Goal: Task Accomplishment & Management: Manage account settings

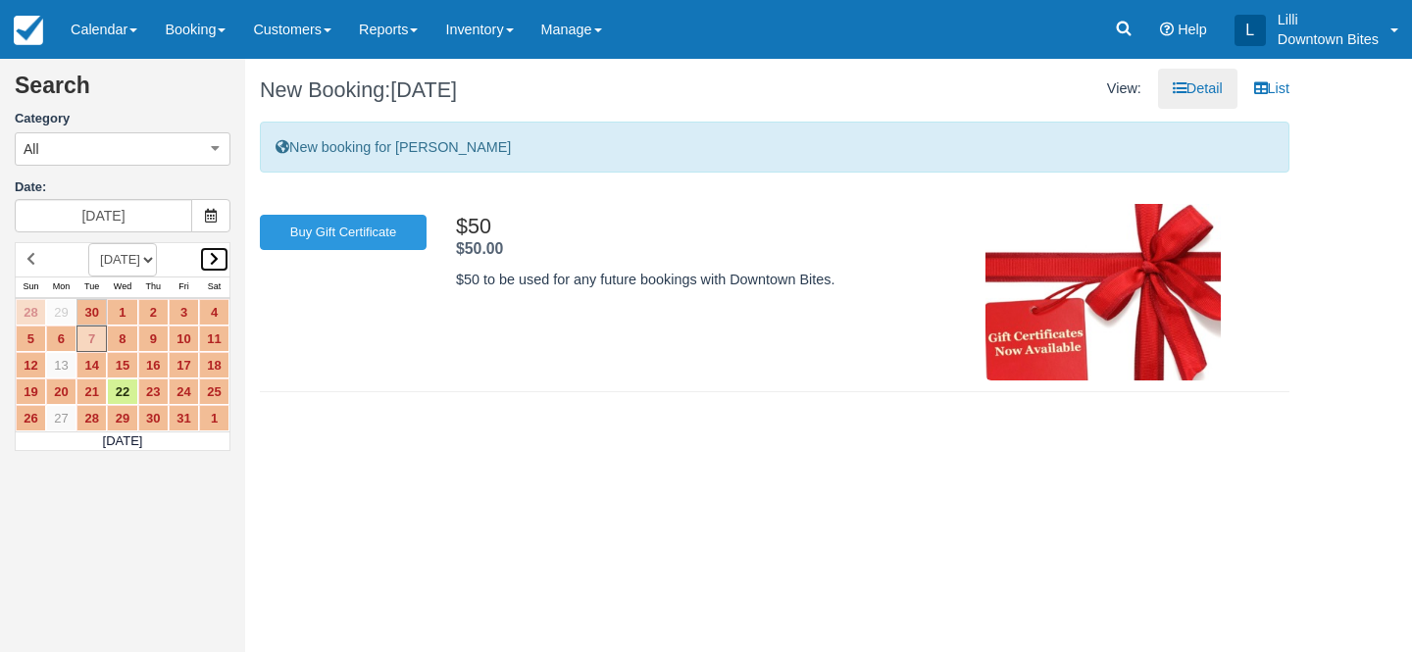
click at [216, 254] on icon at bounding box center [214, 259] width 9 height 14
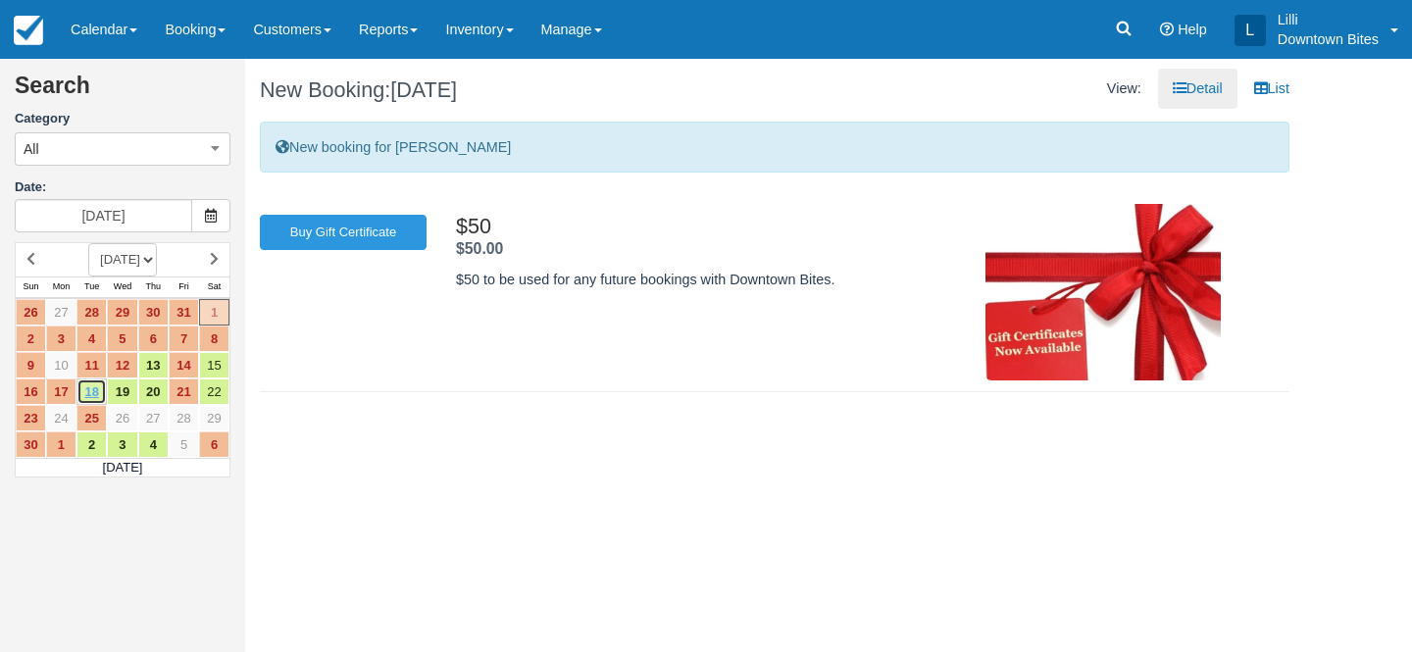
click at [92, 394] on link "18" at bounding box center [91, 391] width 30 height 26
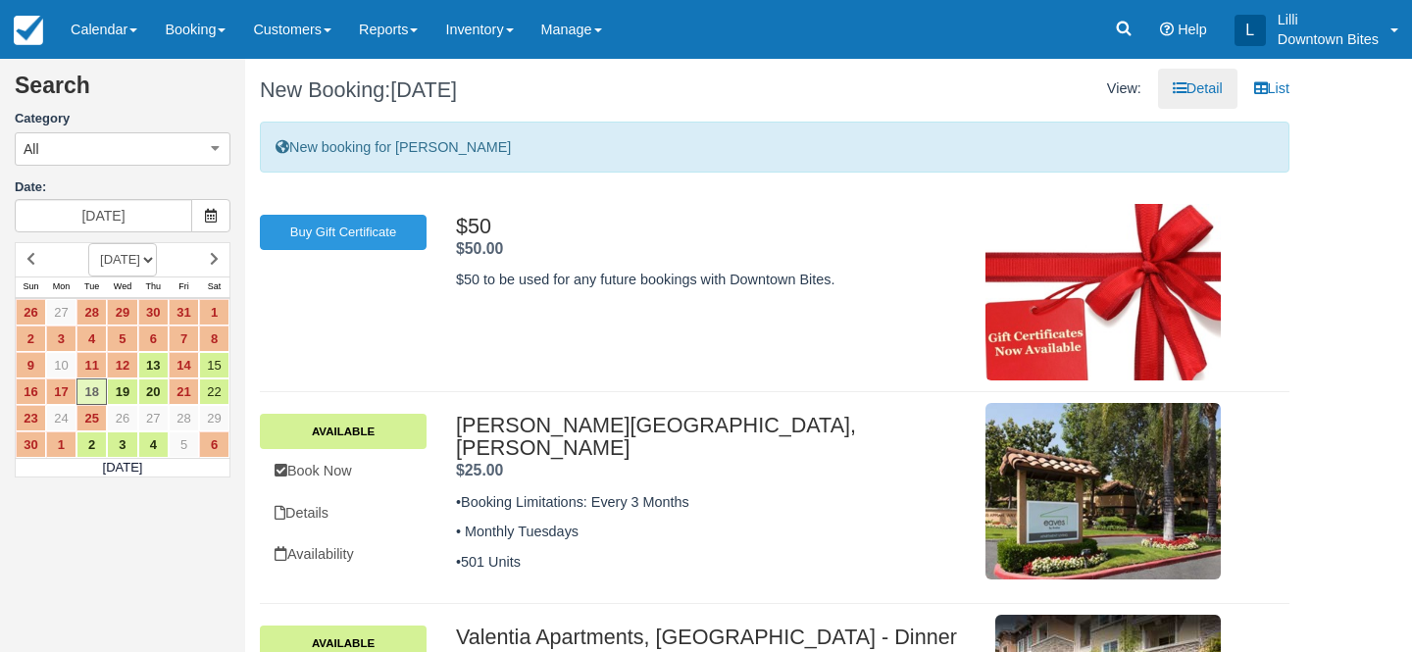
scroll to position [148, 0]
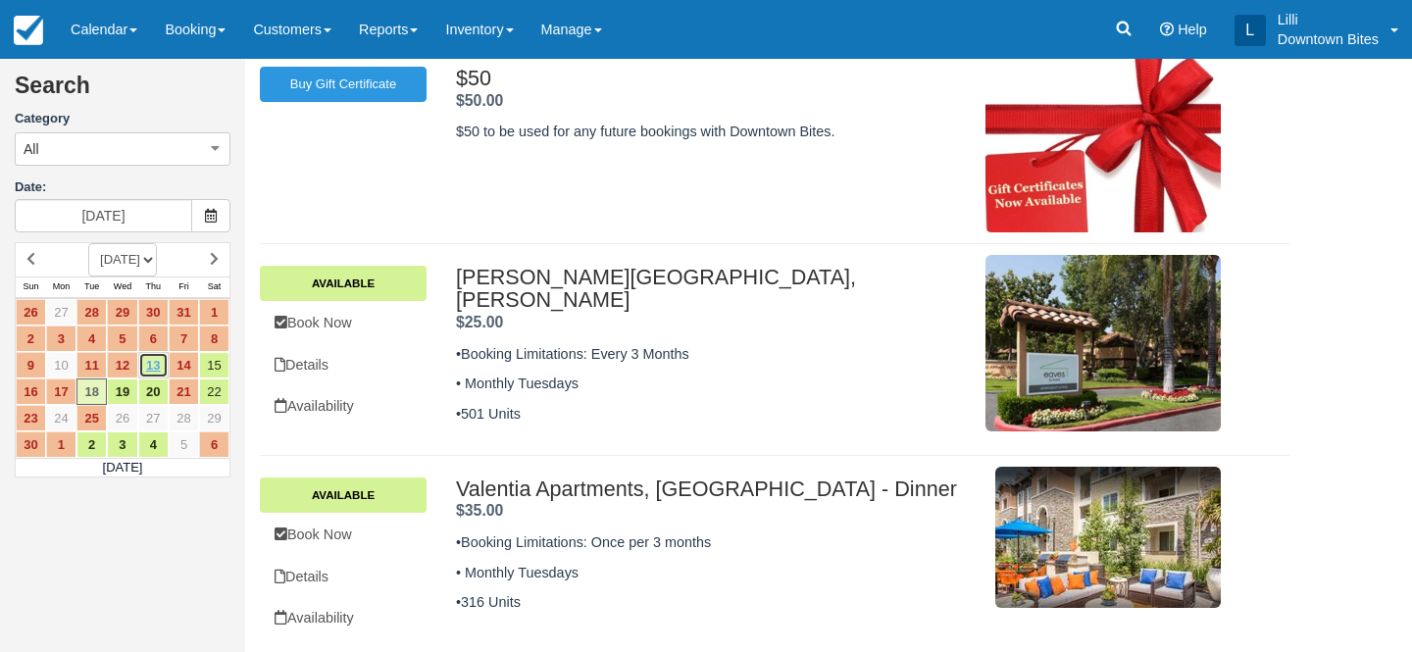
click at [161, 366] on link "13" at bounding box center [153, 365] width 30 height 26
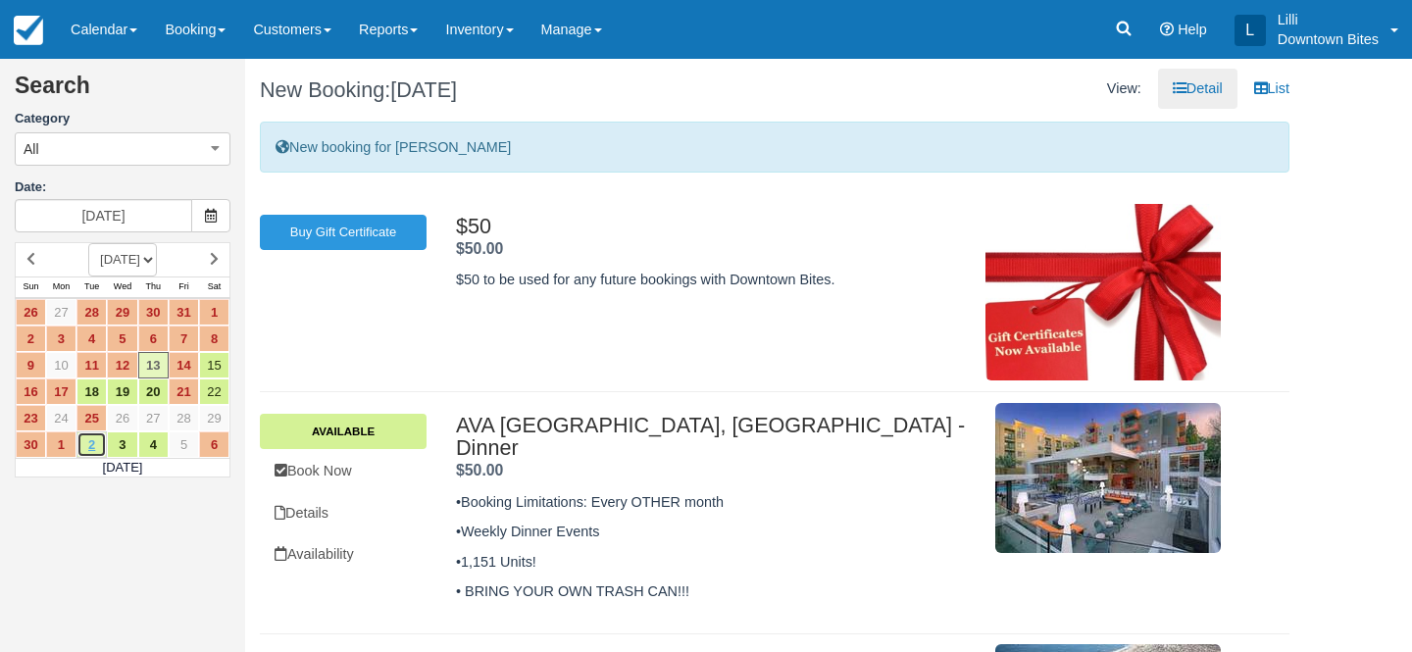
click at [96, 444] on link "2" at bounding box center [91, 444] width 30 height 26
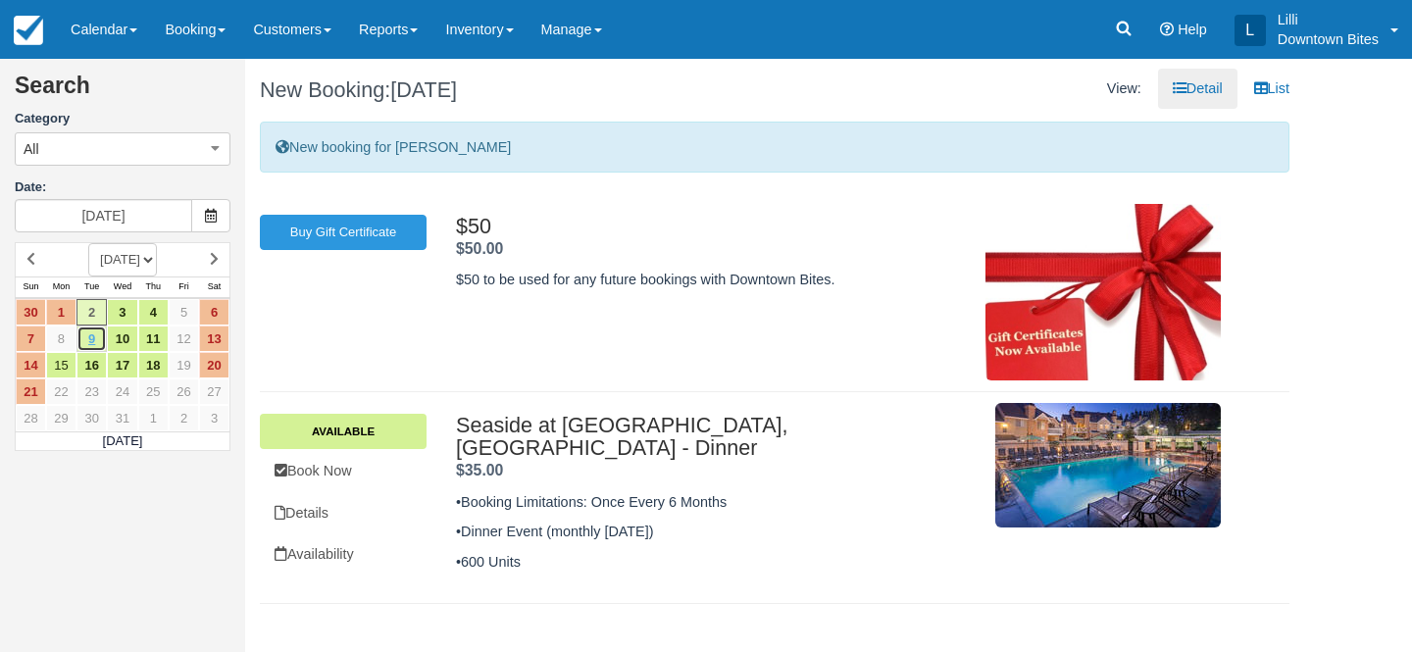
click at [95, 342] on link "9" at bounding box center [91, 338] width 30 height 26
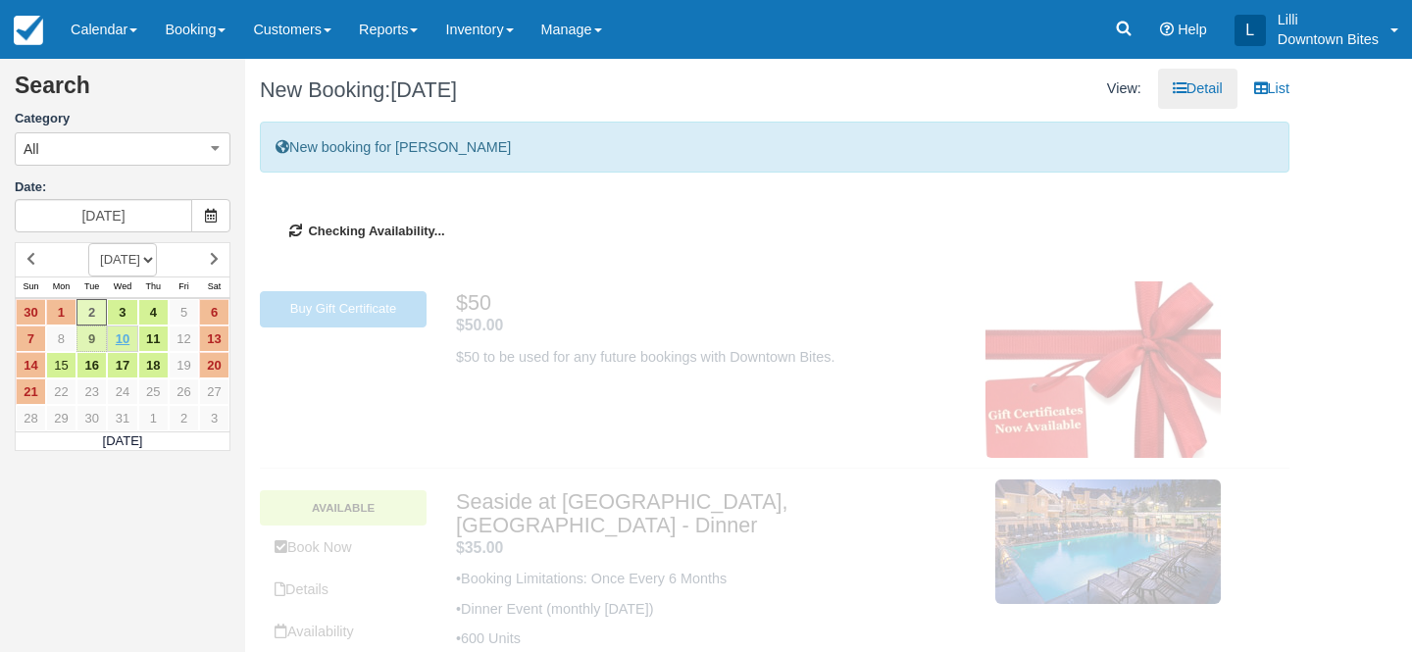
type input "12/09/25"
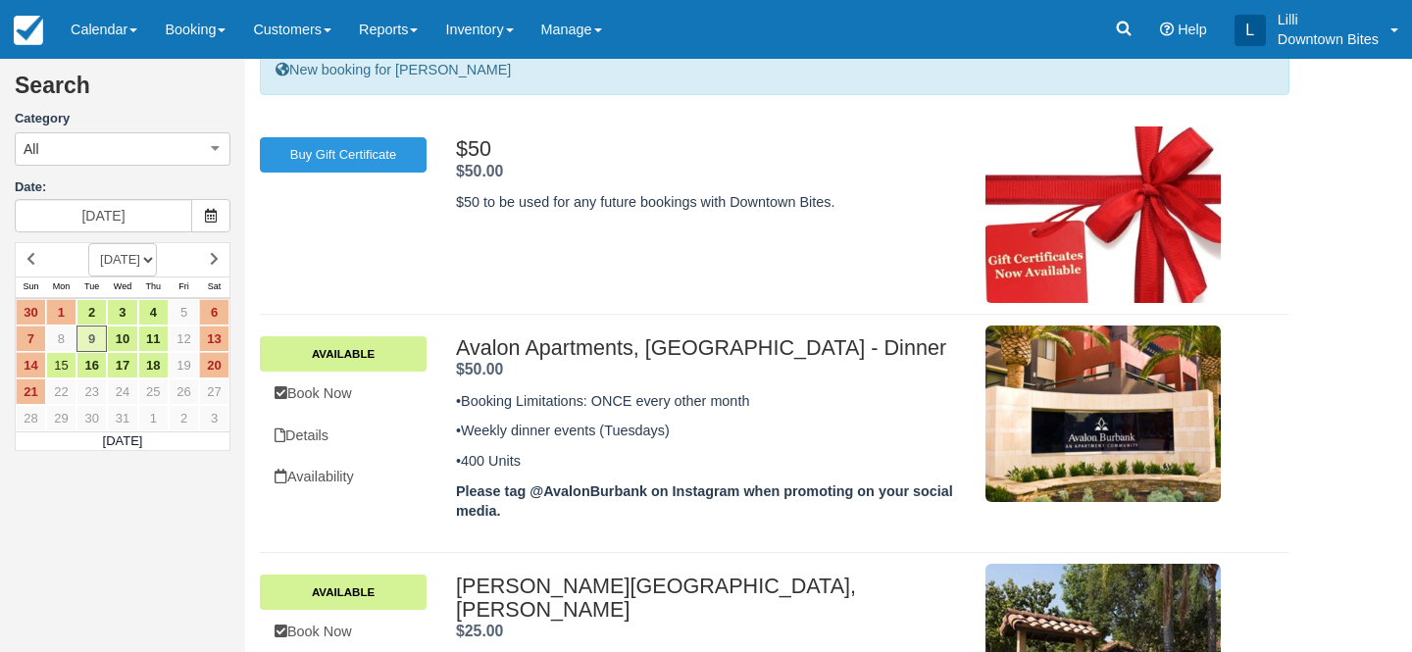
scroll to position [100, 0]
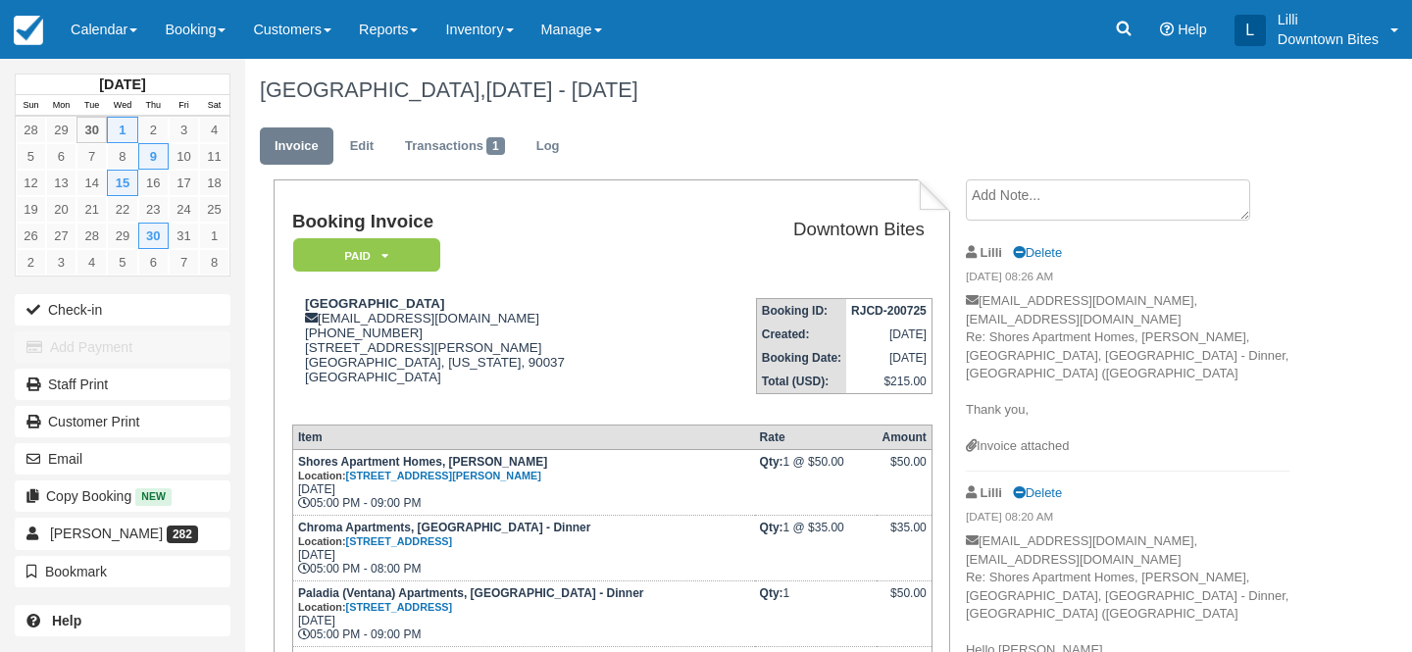
click at [1116, 219] on textarea at bounding box center [1108, 199] width 284 height 41
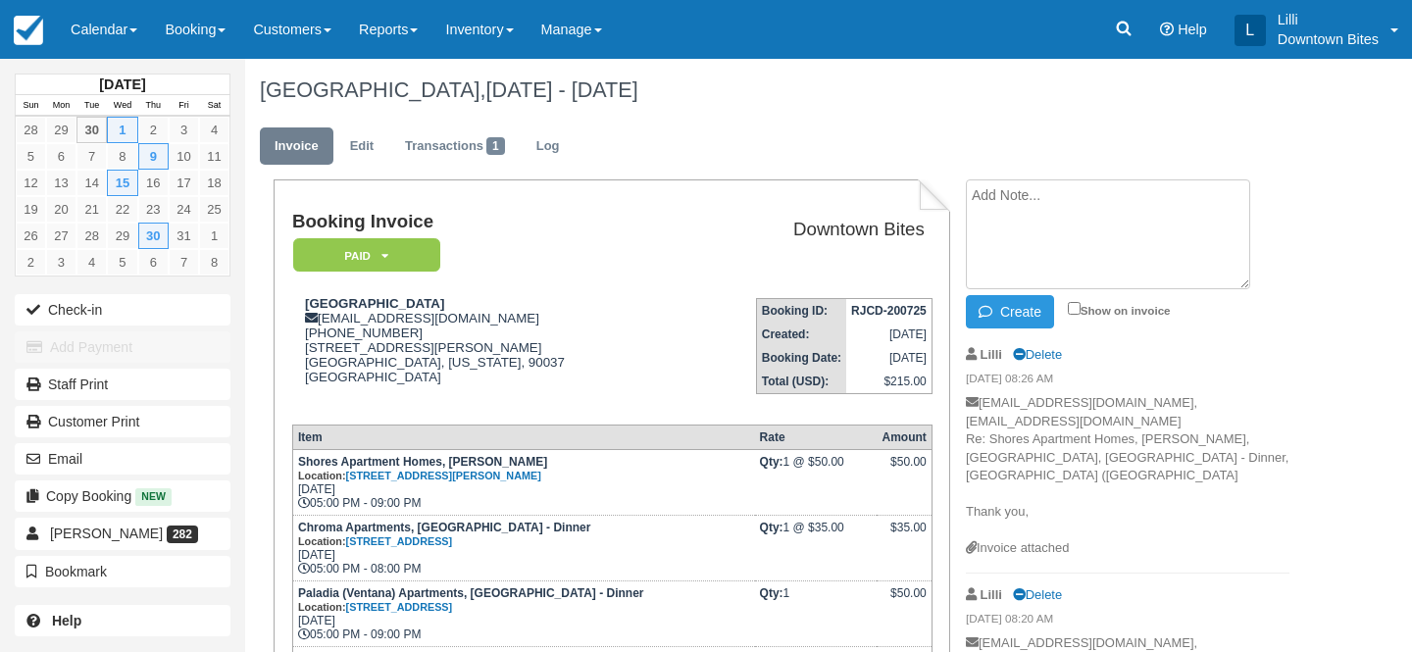
paste textarea "Hello [PERSON_NAME], There was an internal scheduling conflict, and the event o…"
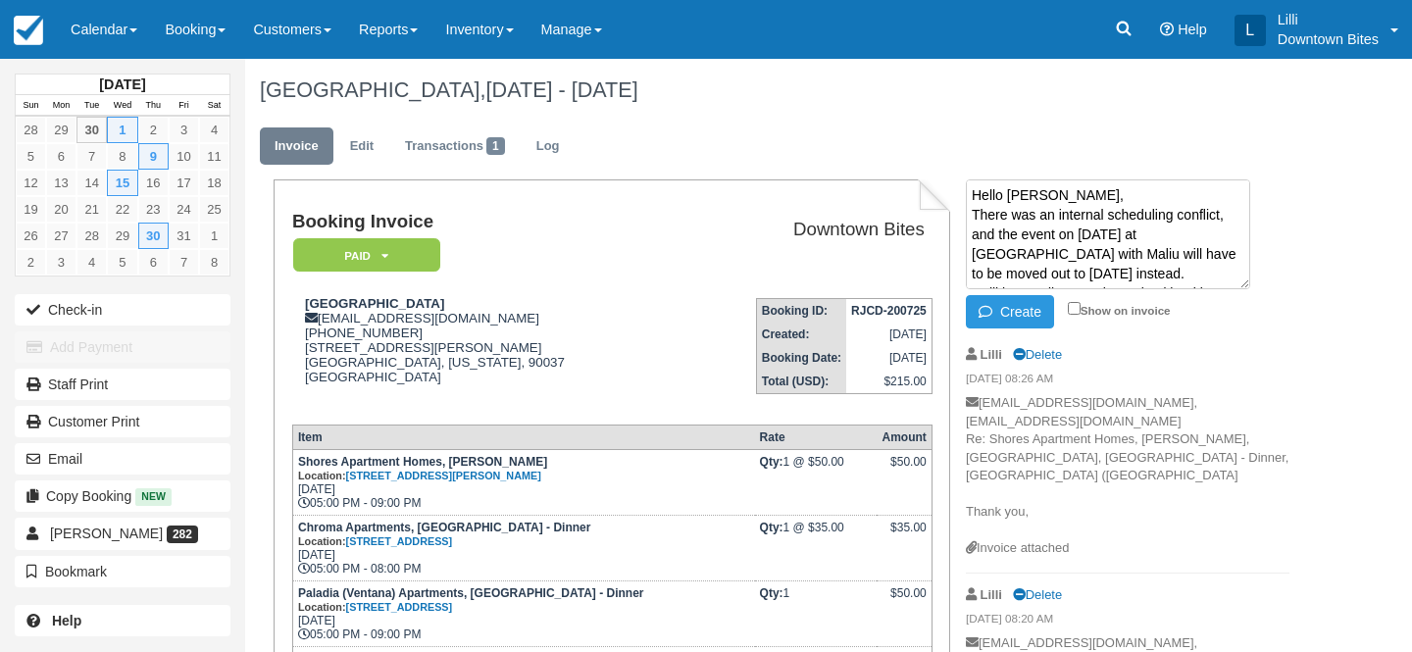
scroll to position [91, 0]
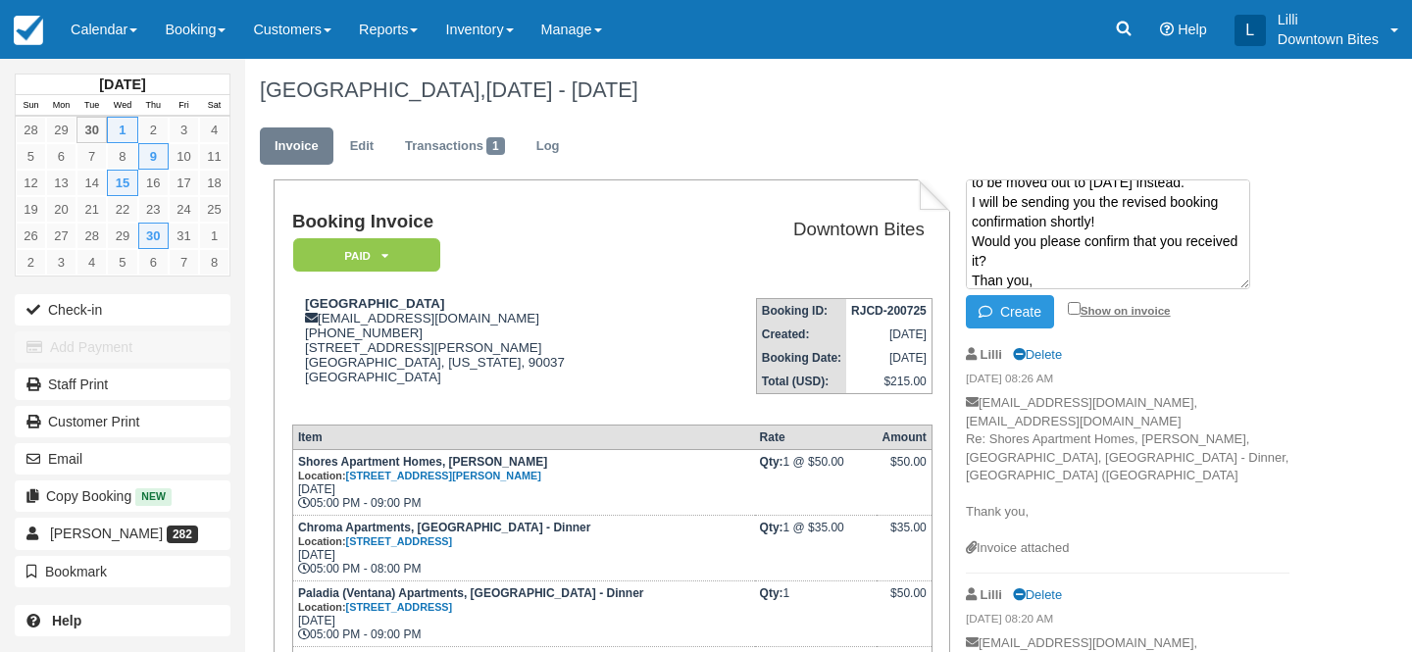
type textarea "Hello Josephine, There was an internal scheduling conflict, and the event on Oc…"
click at [1075, 308] on input "Show on invoice" at bounding box center [1074, 308] width 13 height 13
checkbox input "true"
click at [1007, 308] on button "Create" at bounding box center [1010, 311] width 88 height 33
click at [1039, 316] on button "Create" at bounding box center [1010, 311] width 88 height 33
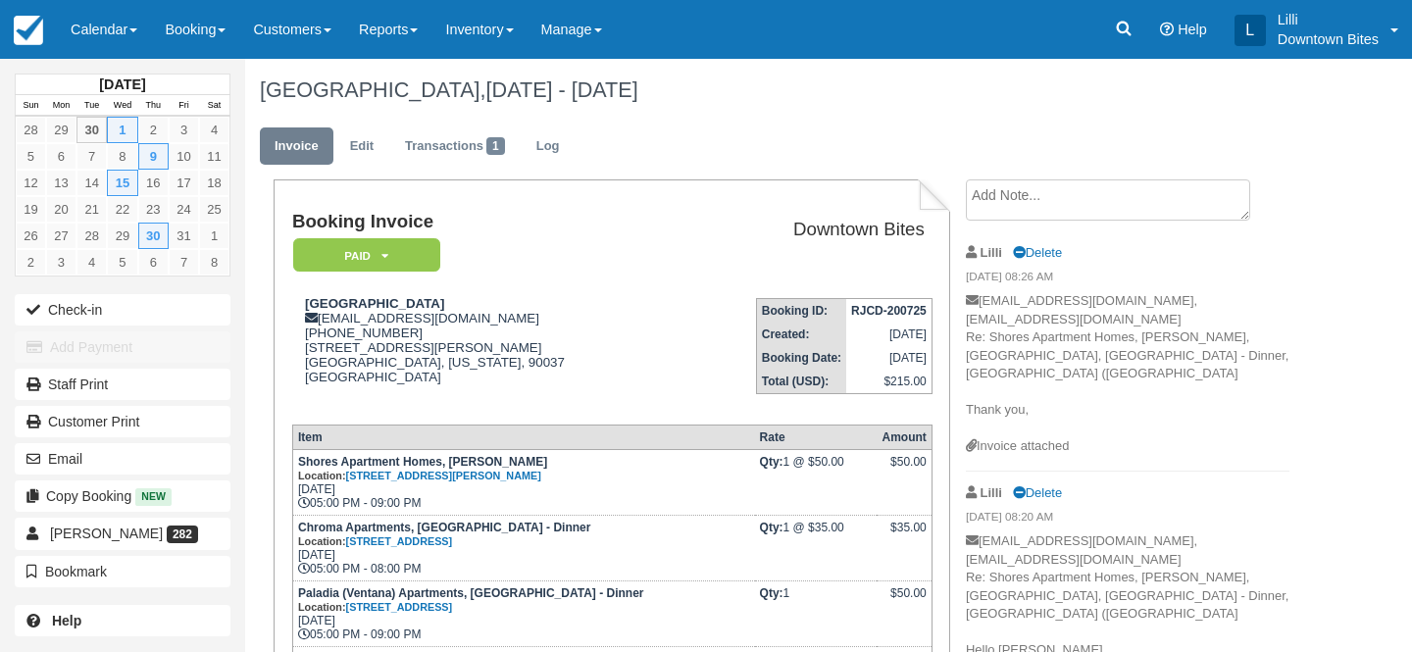
click at [1066, 179] on ul "Invoice Edit Transactions 1 Log" at bounding box center [774, 151] width 1029 height 59
click at [1051, 189] on textarea at bounding box center [1108, 199] width 284 height 41
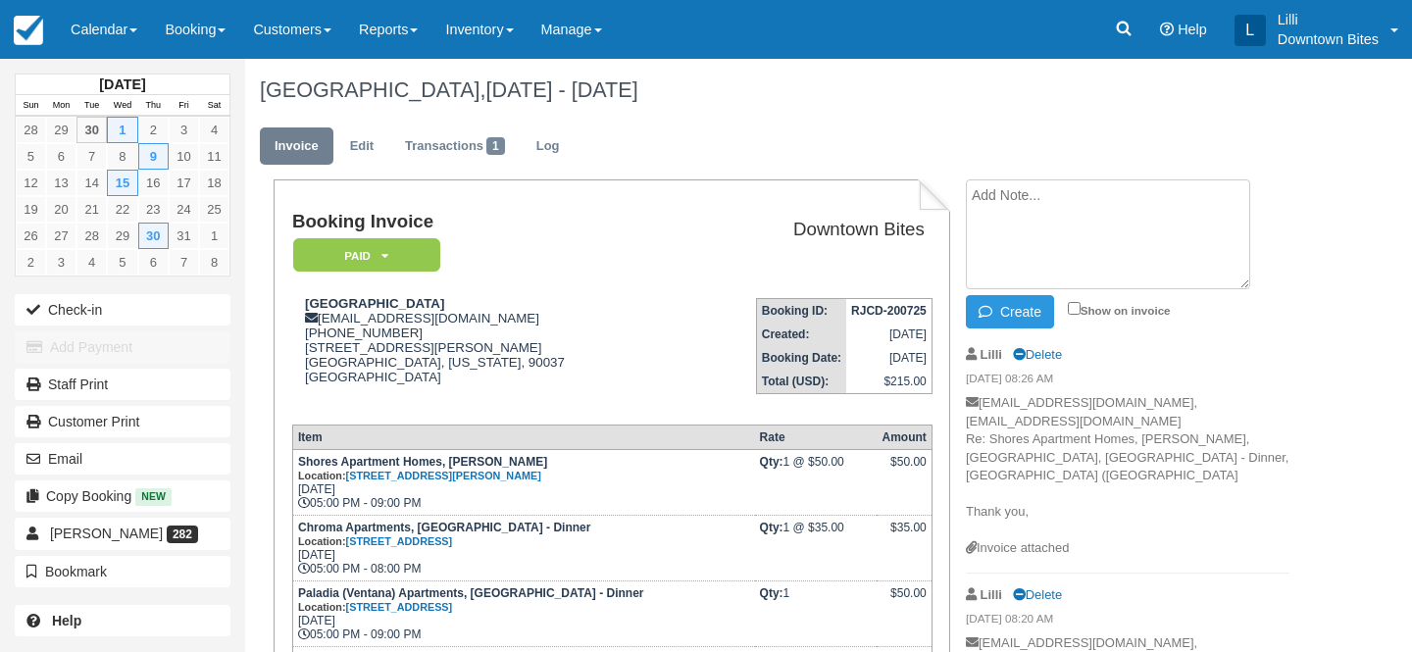
paste textarea "Hello [PERSON_NAME], There was an internal scheduling conflict, and the event o…"
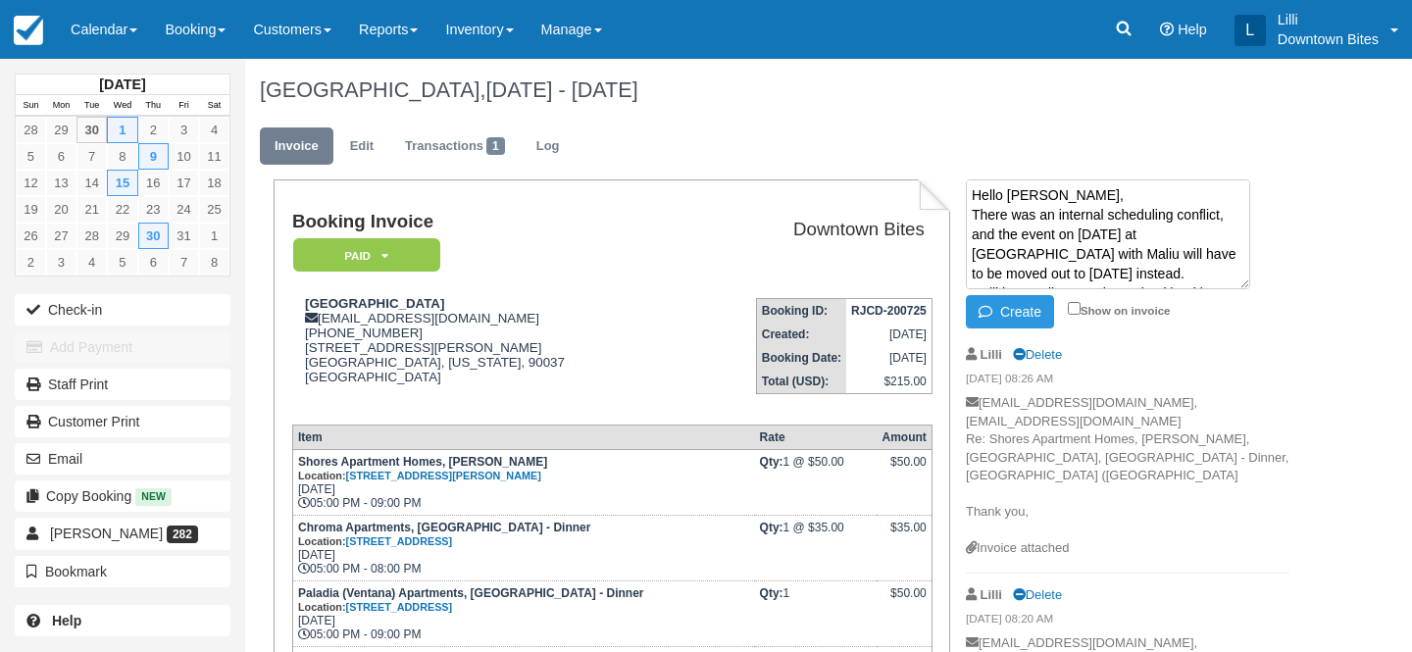
scroll to position [91, 0]
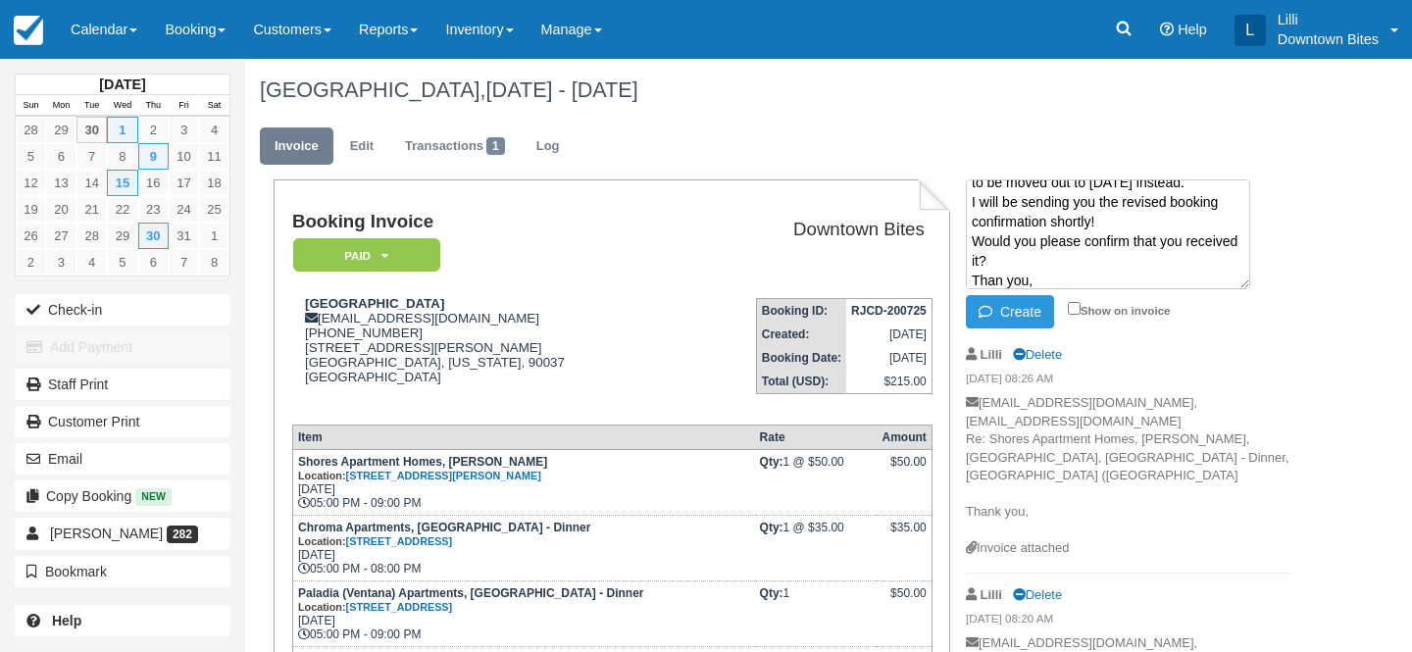
click at [1001, 281] on textarea "Hello [PERSON_NAME], There was an internal scheduling conflict, and the event o…" at bounding box center [1108, 234] width 284 height 110
type textarea "Hello Josephine, There was an internal scheduling conflict, and the event on Oc…"
click at [1073, 312] on input "Show on invoice" at bounding box center [1074, 308] width 13 height 13
checkbox input "true"
click at [1006, 313] on button "Create" at bounding box center [1010, 311] width 88 height 33
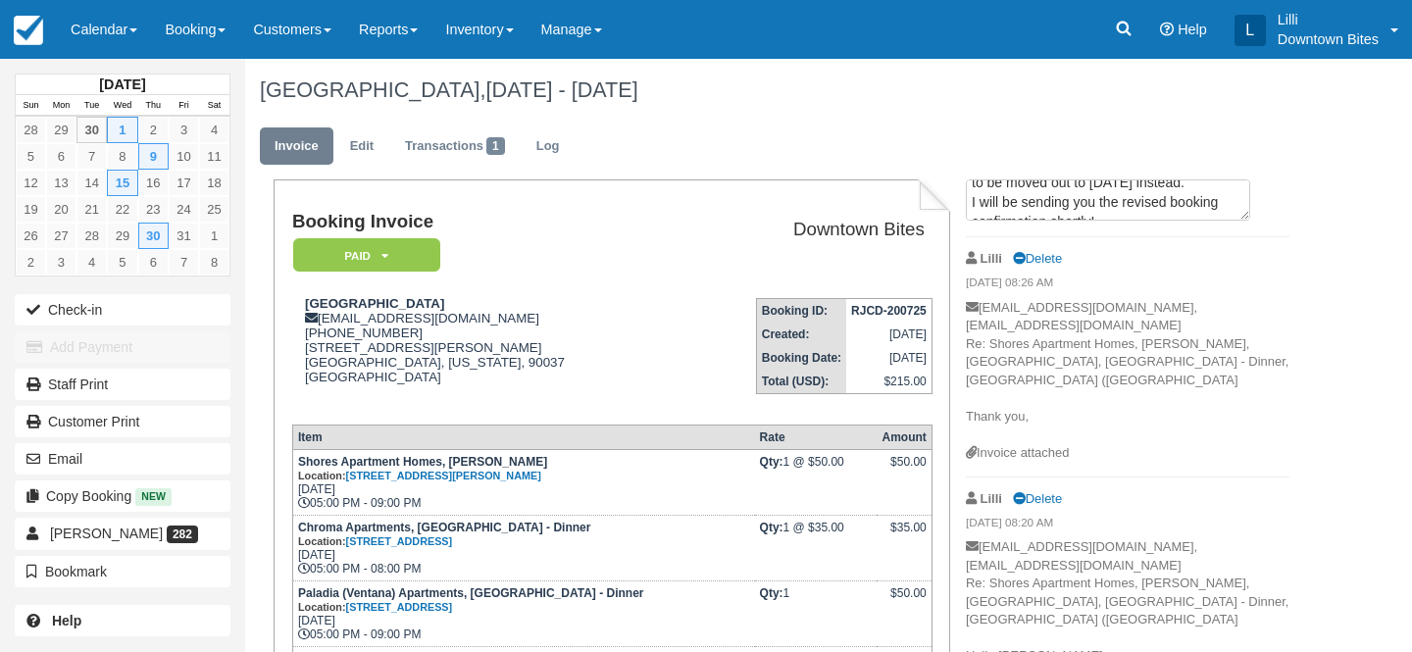
scroll to position [0, 0]
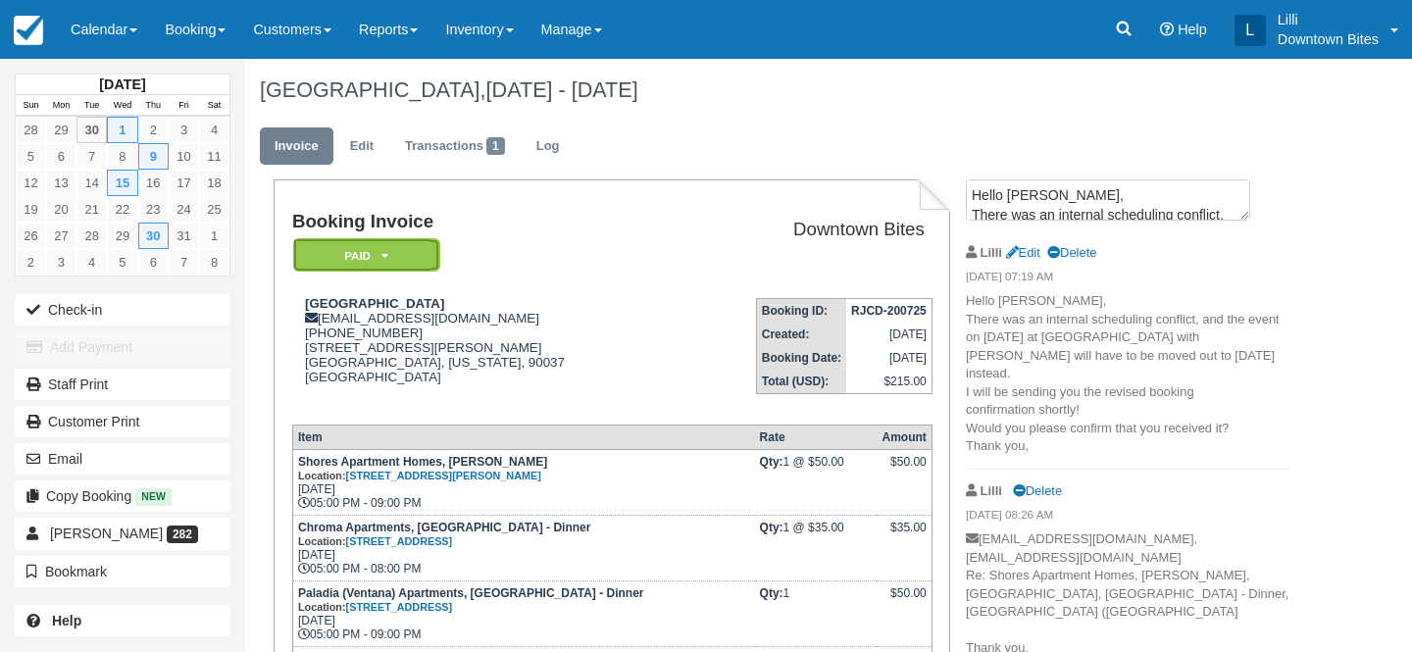
click at [424, 260] on em "Paid" at bounding box center [366, 255] width 147 height 34
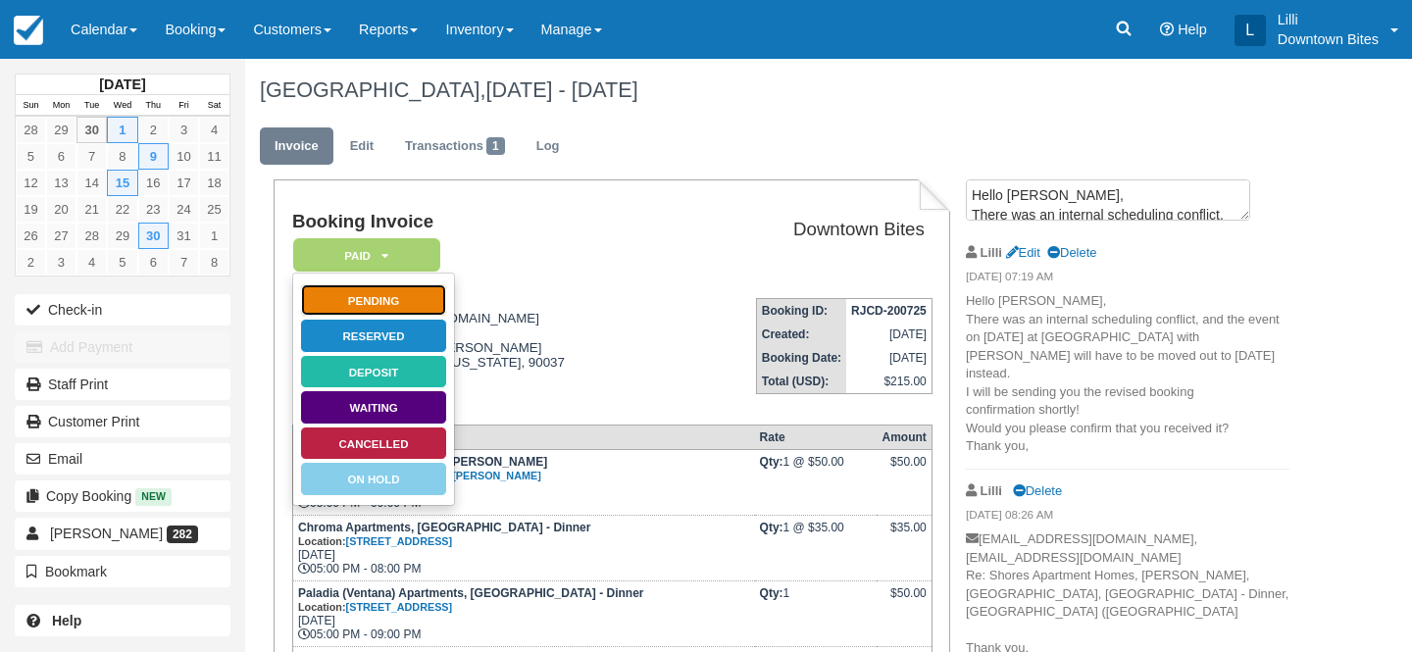
click at [430, 296] on link "Pending" at bounding box center [373, 300] width 147 height 34
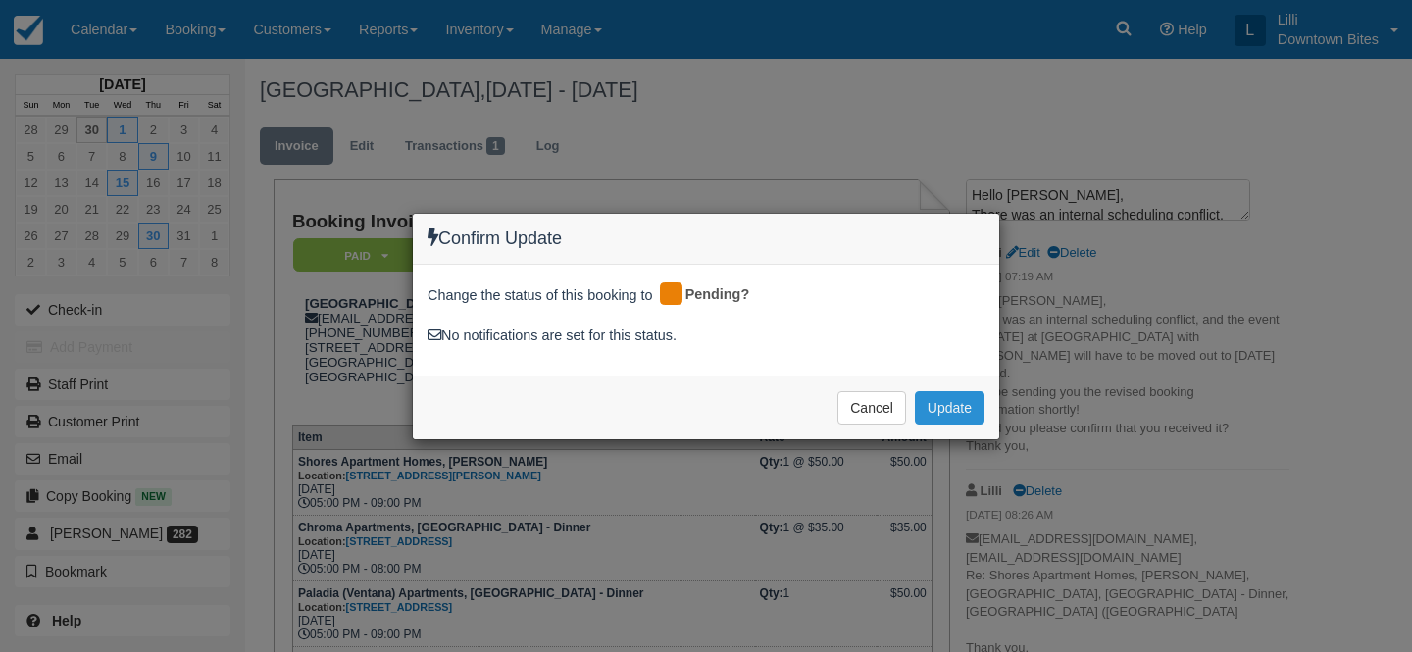
click at [958, 406] on button "Update" at bounding box center [950, 407] width 70 height 33
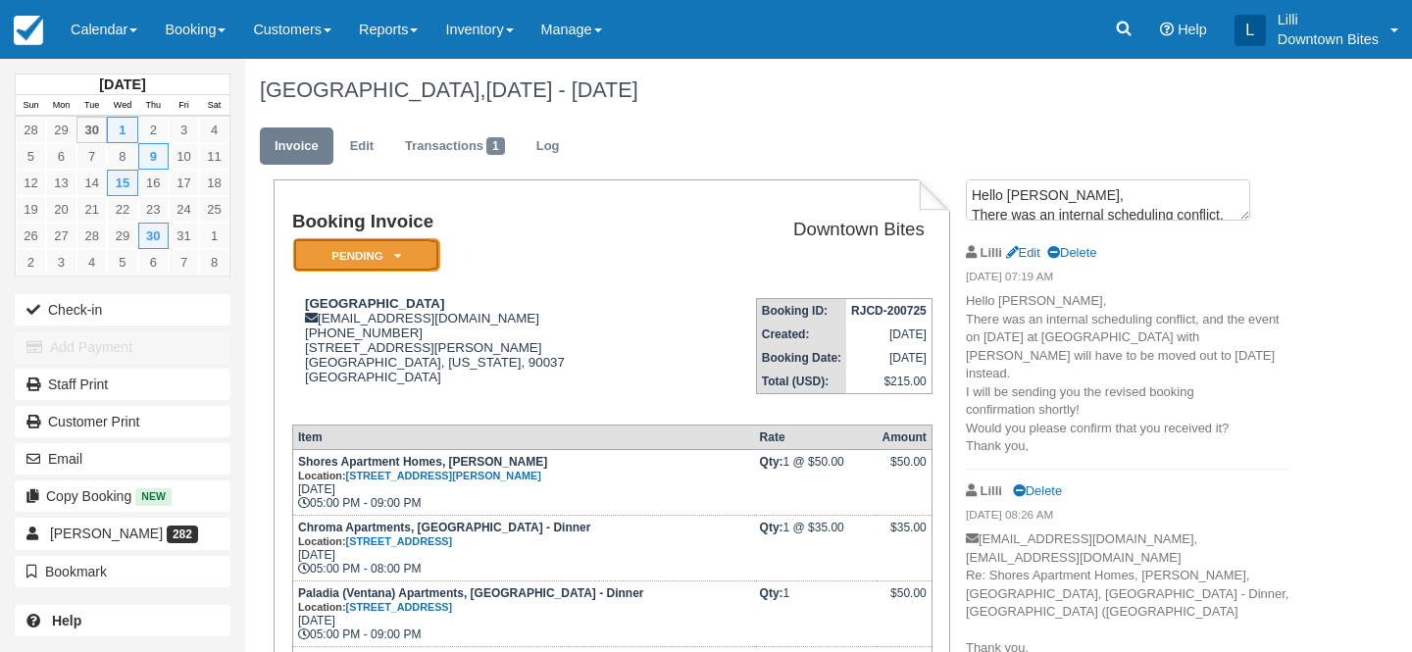
click at [385, 249] on em "Pending" at bounding box center [366, 255] width 147 height 34
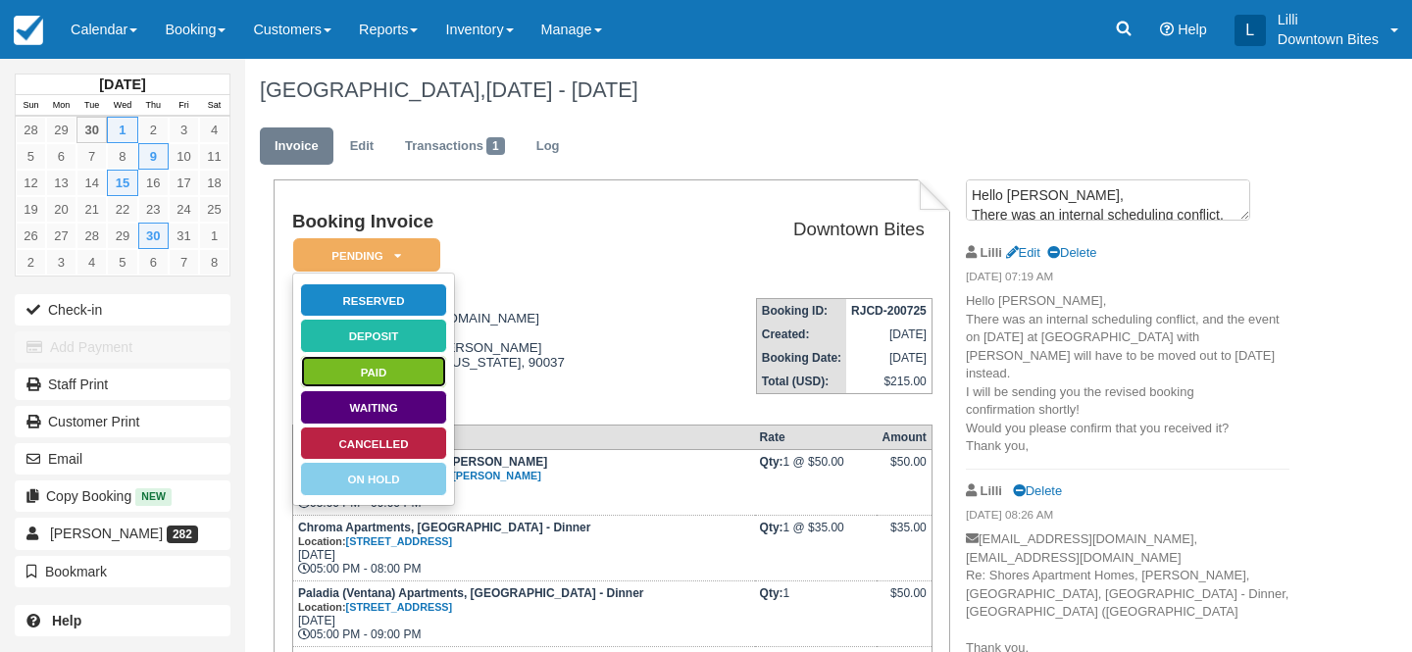
click at [416, 377] on link "Paid" at bounding box center [373, 372] width 147 height 34
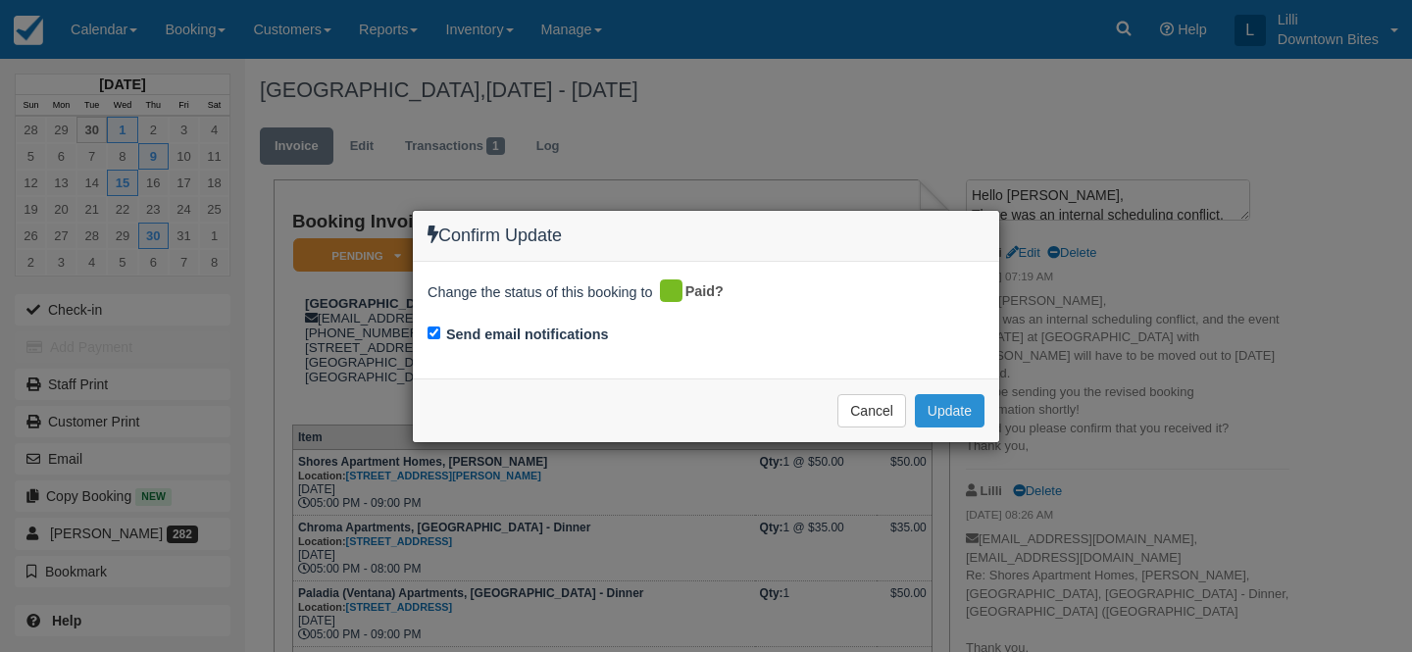
click at [955, 405] on button "Update" at bounding box center [950, 410] width 70 height 33
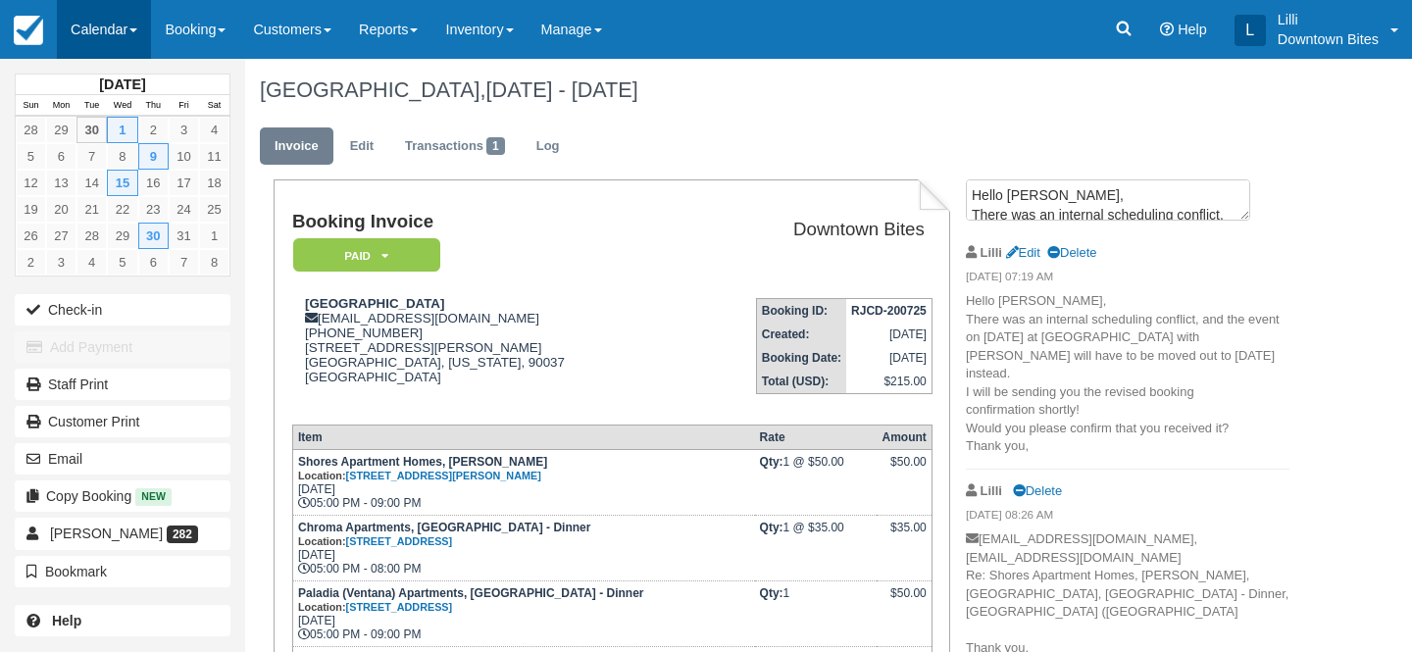
click at [83, 28] on link "Calendar" at bounding box center [104, 29] width 94 height 59
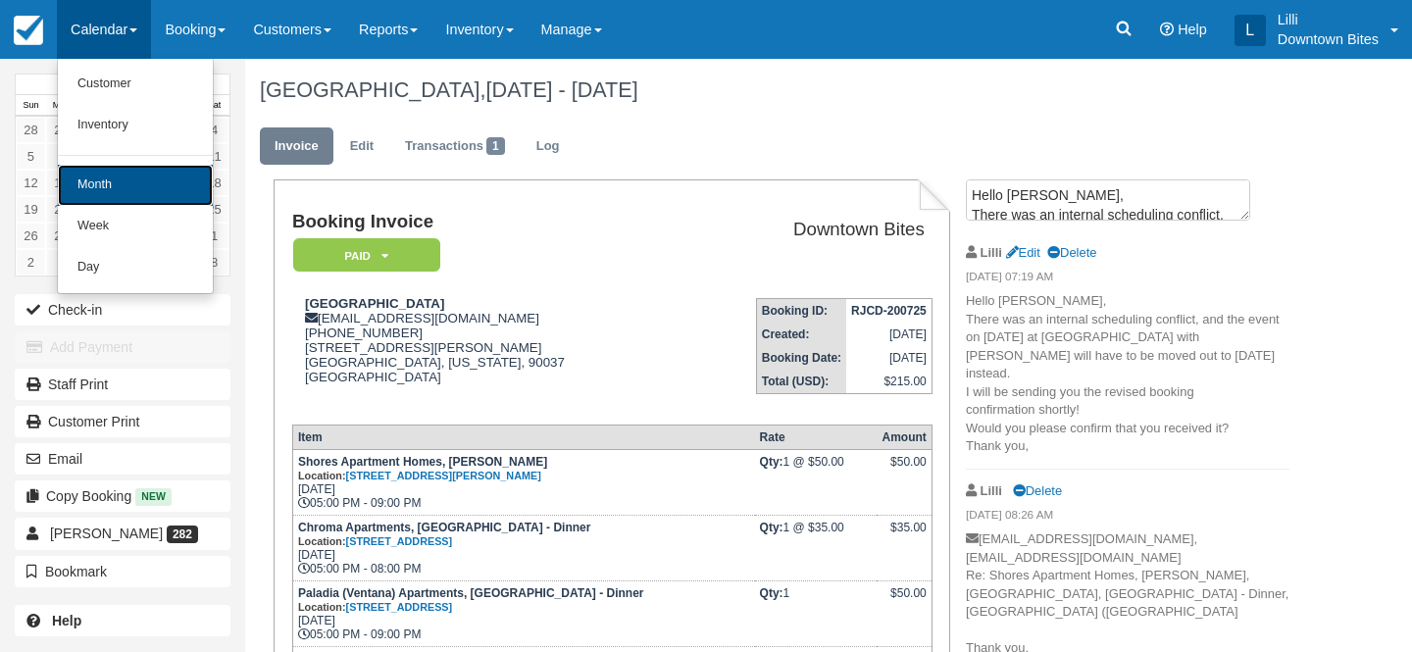
click at [120, 168] on link "Month" at bounding box center [135, 185] width 155 height 41
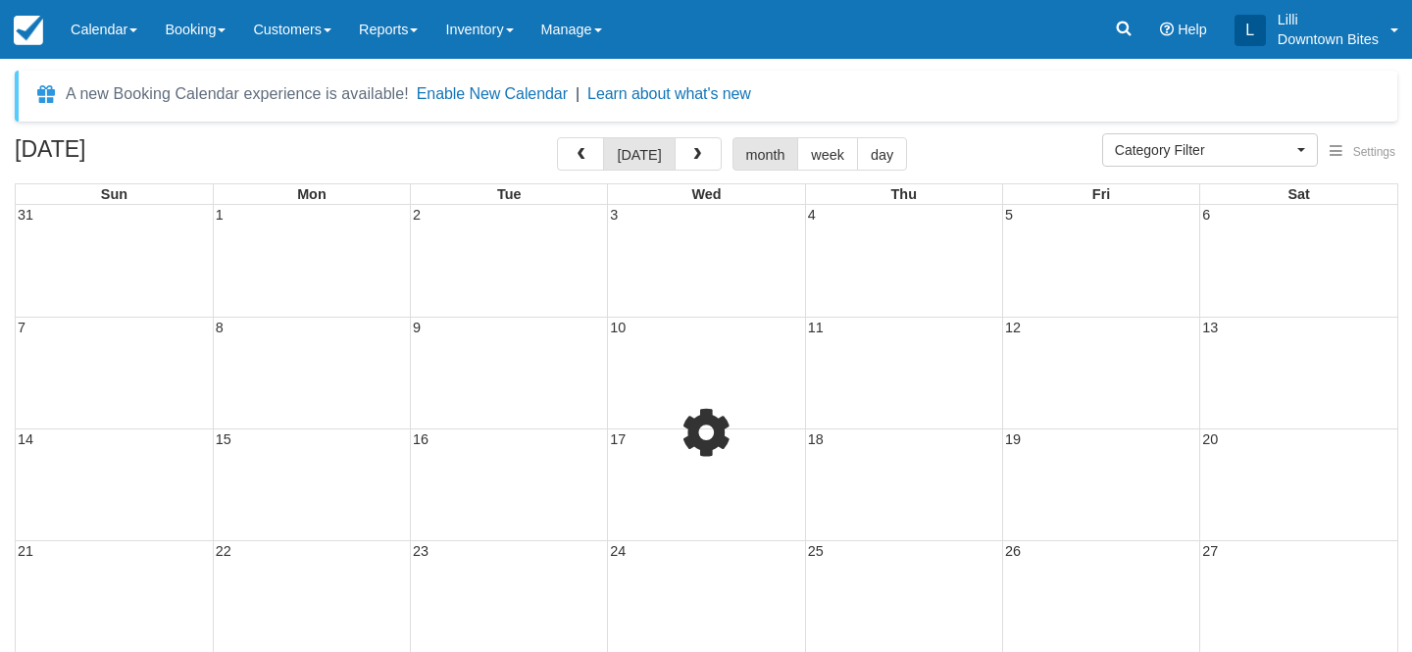
select select
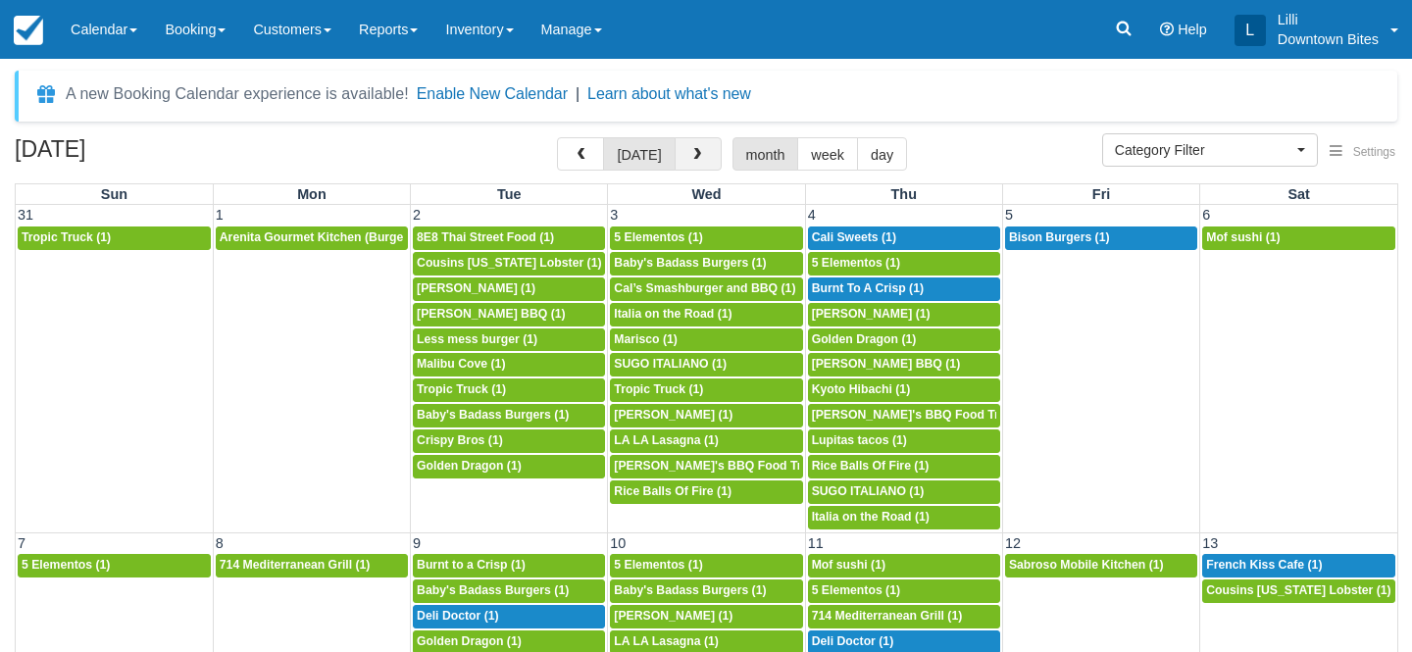
click at [679, 160] on button "button" at bounding box center [697, 153] width 47 height 33
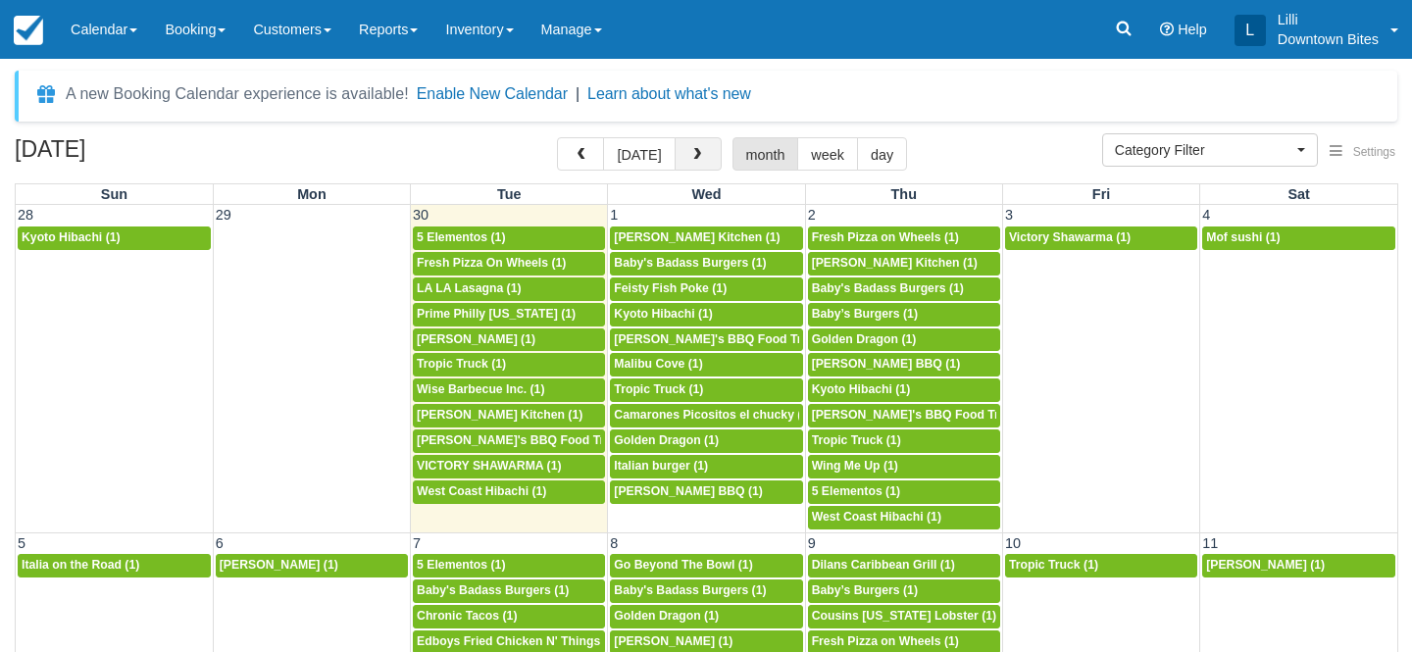
click at [679, 160] on button "button" at bounding box center [697, 153] width 47 height 33
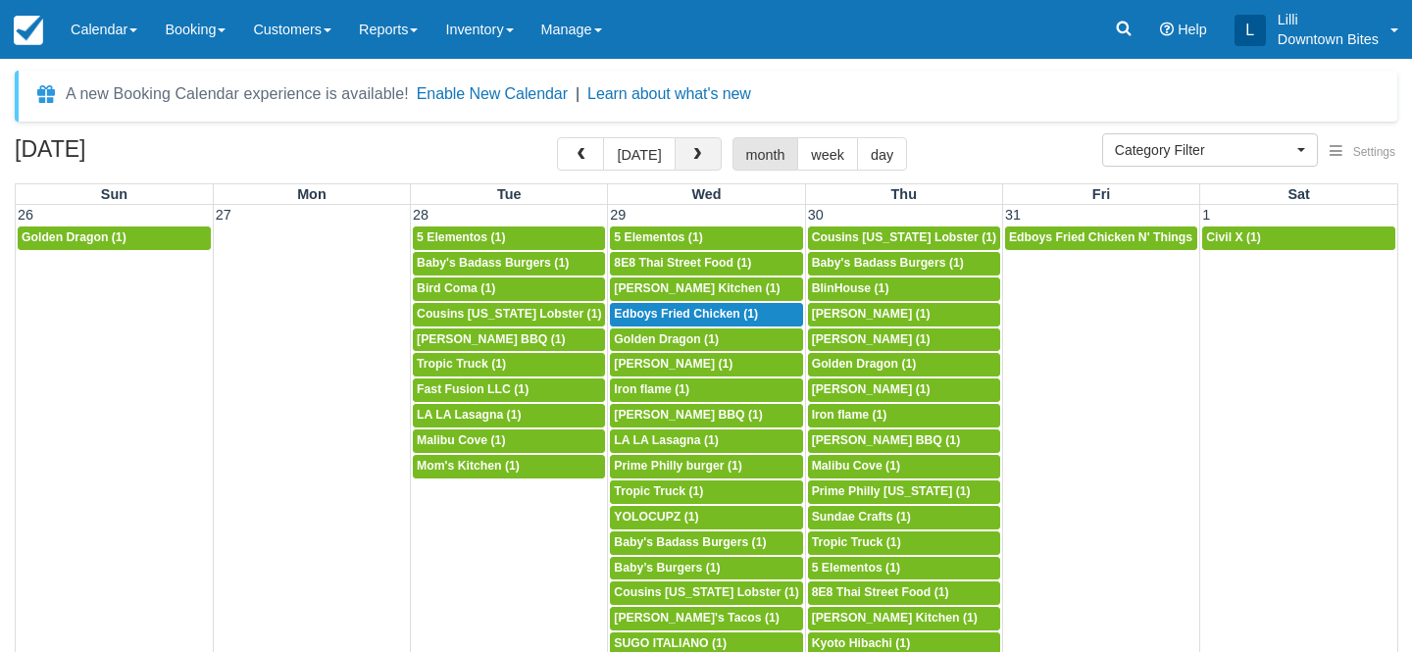
click at [691, 159] on span "button" at bounding box center [697, 155] width 14 height 14
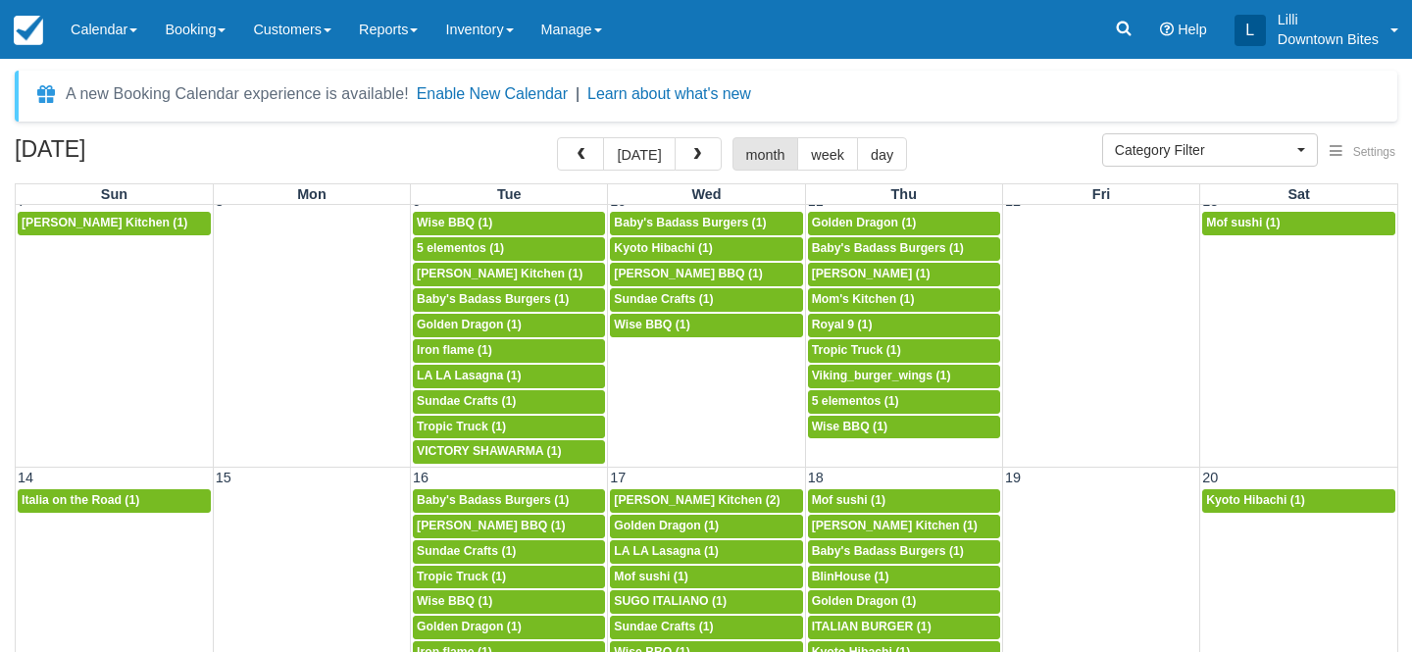
scroll to position [281, 0]
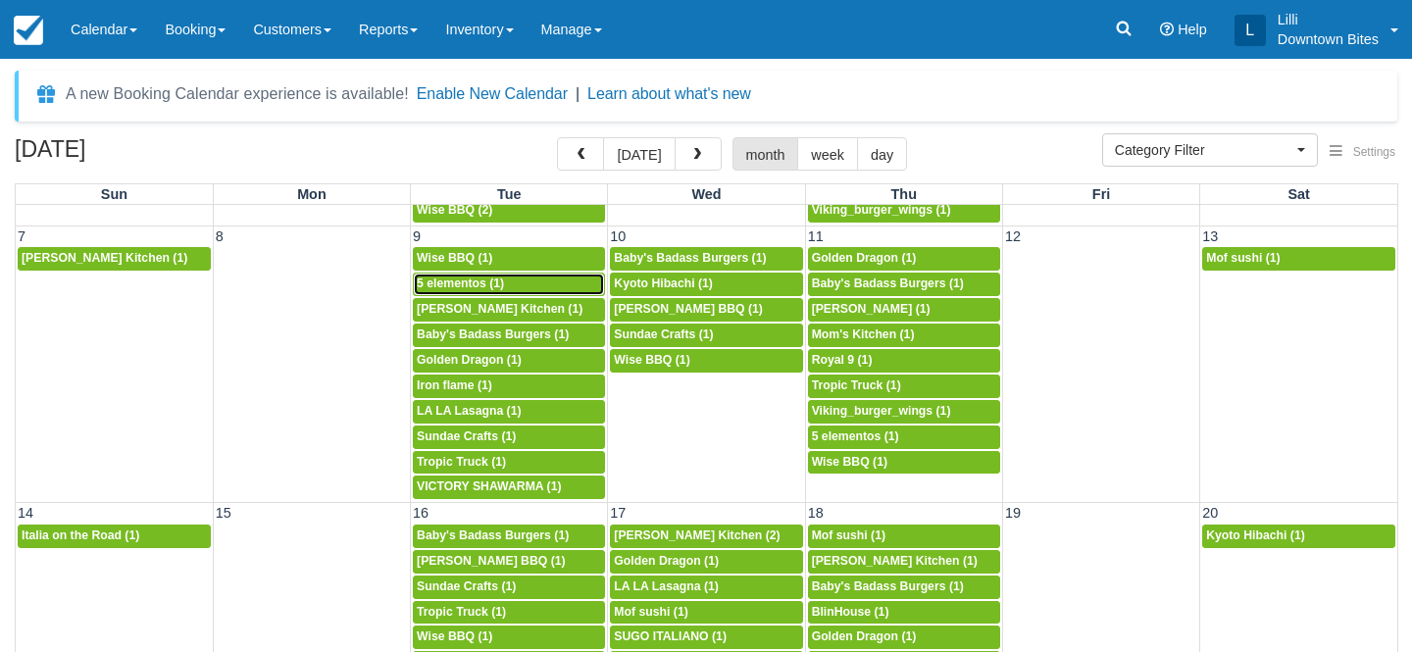
click at [526, 282] on div "5p 5 elementos (1)" at bounding box center [509, 284] width 184 height 16
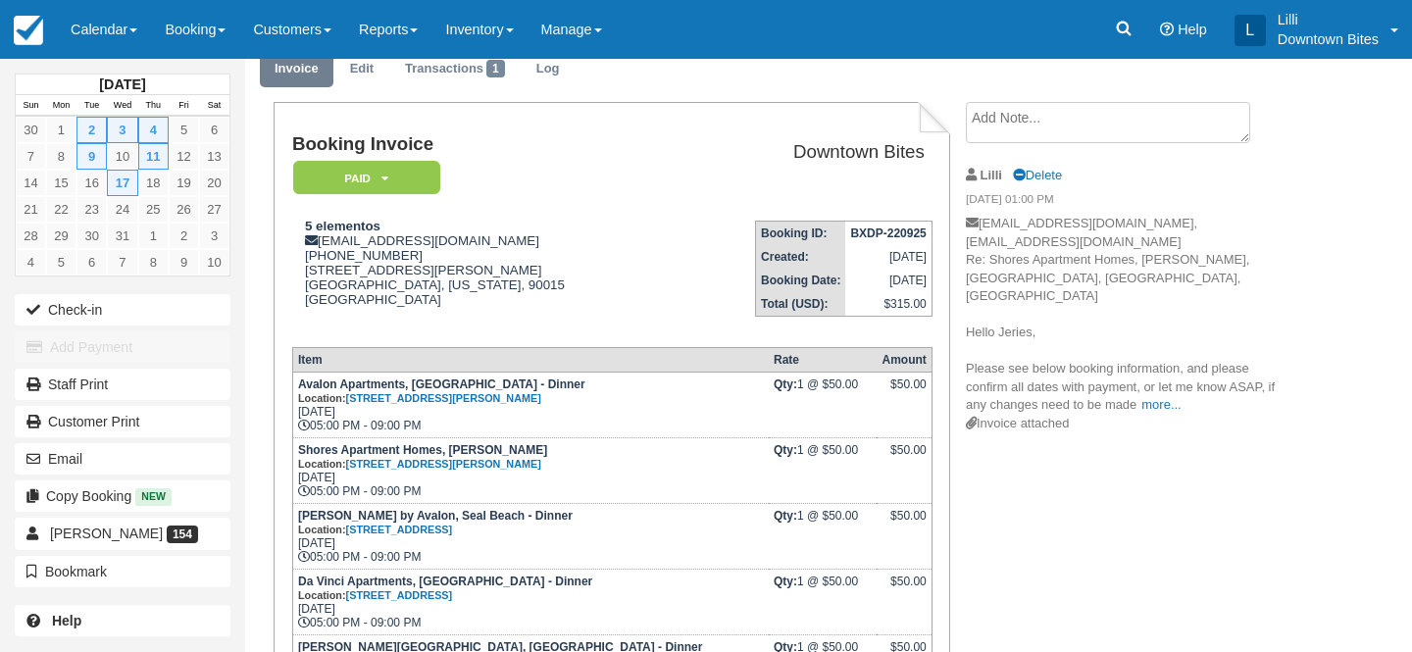
scroll to position [127, 0]
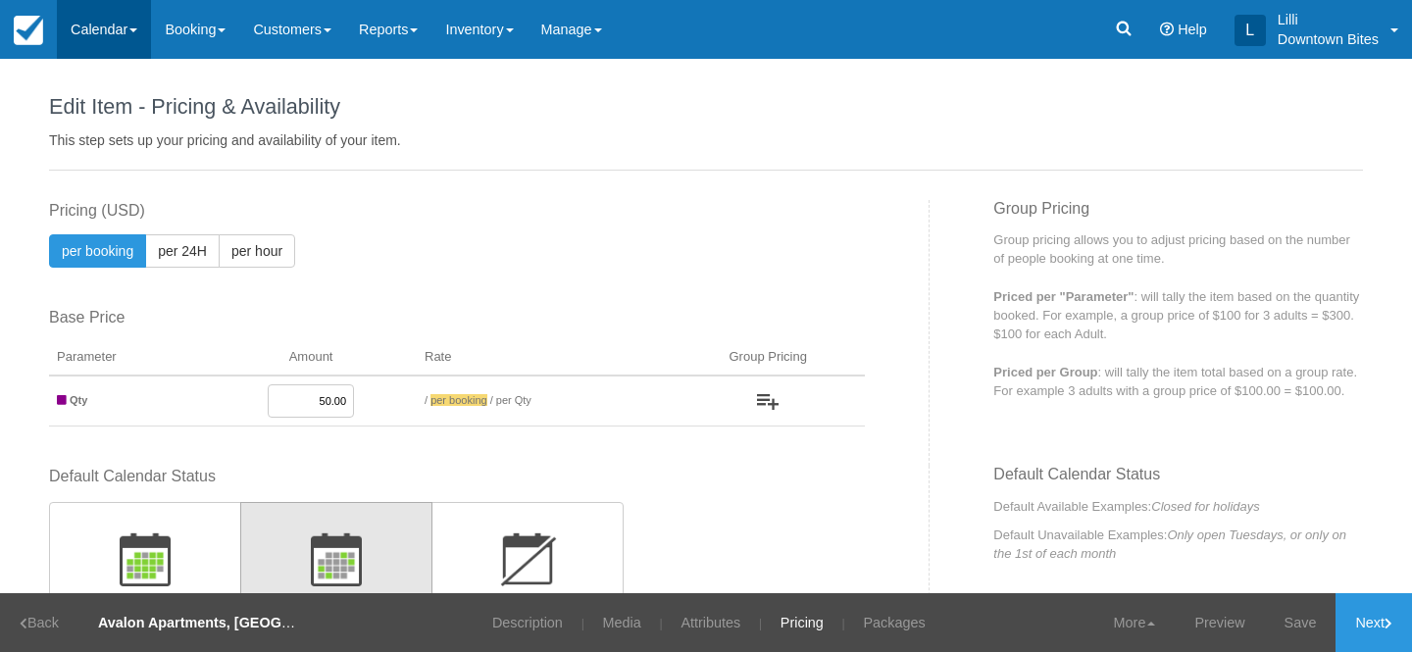
scroll to position [775, 0]
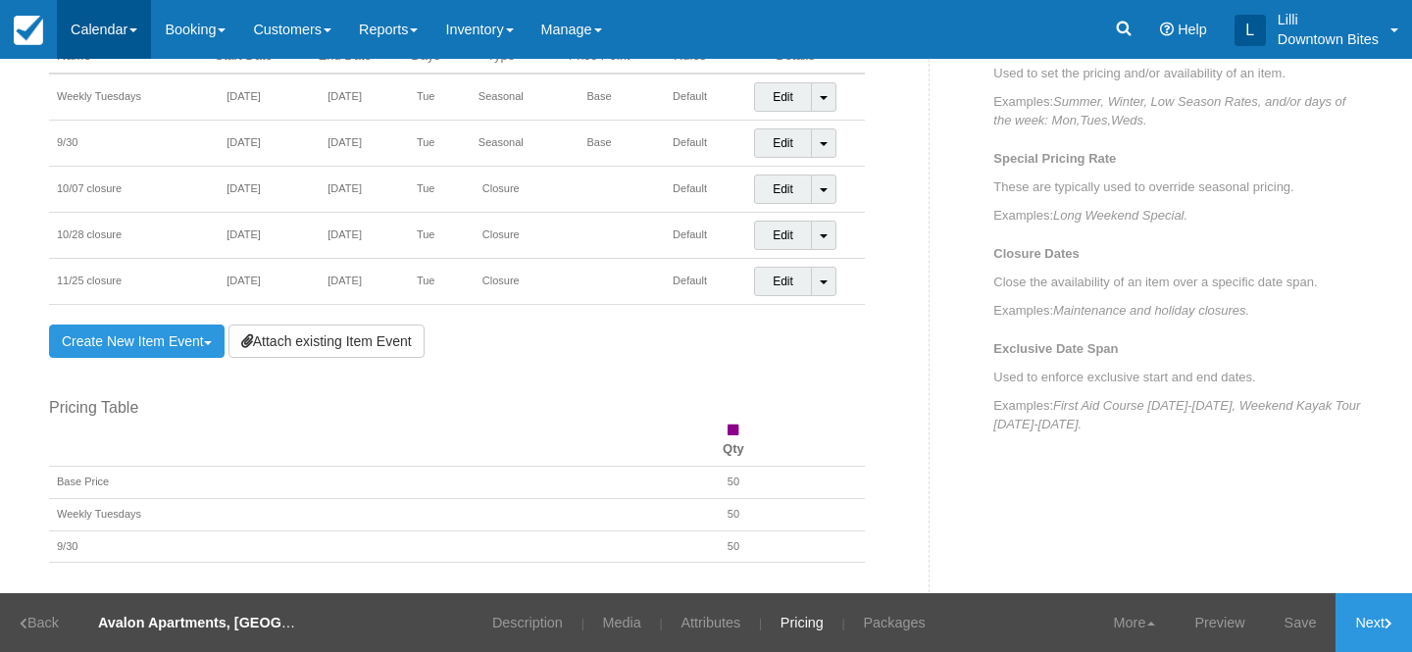
click at [114, 25] on link "Calendar" at bounding box center [104, 29] width 94 height 59
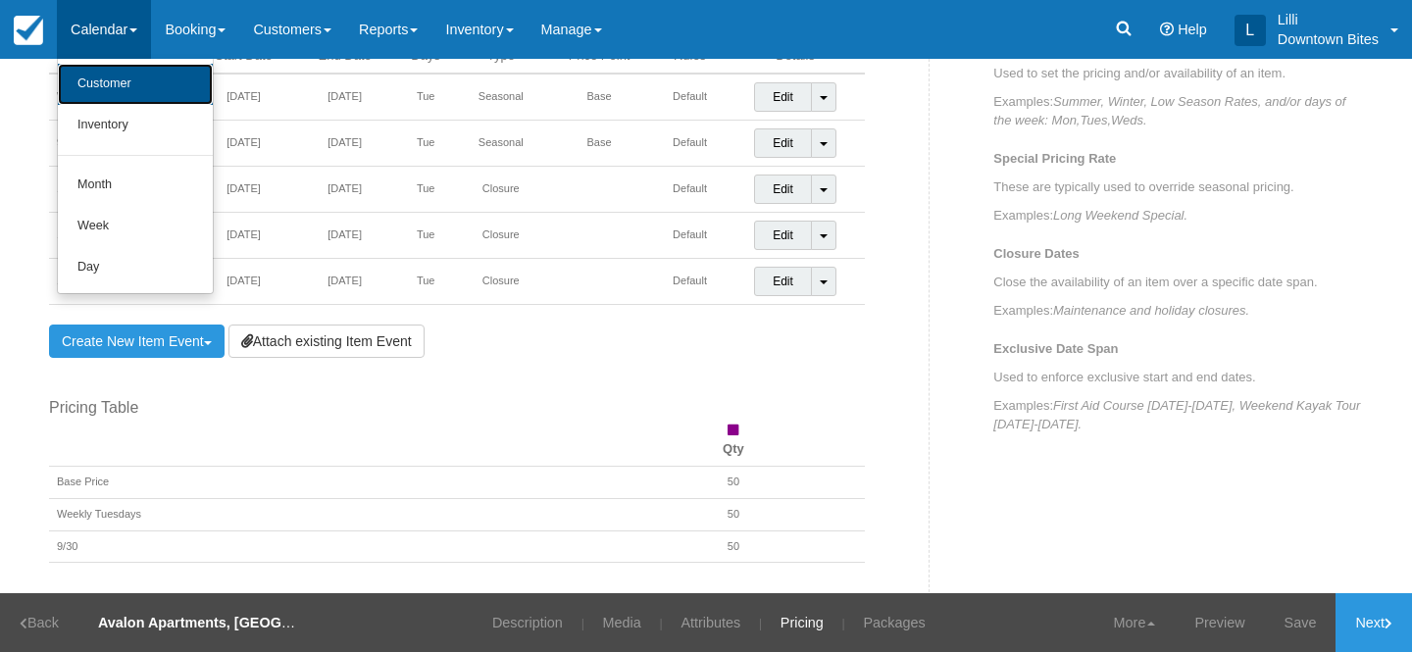
click at [127, 78] on link "Customer" at bounding box center [135, 84] width 155 height 41
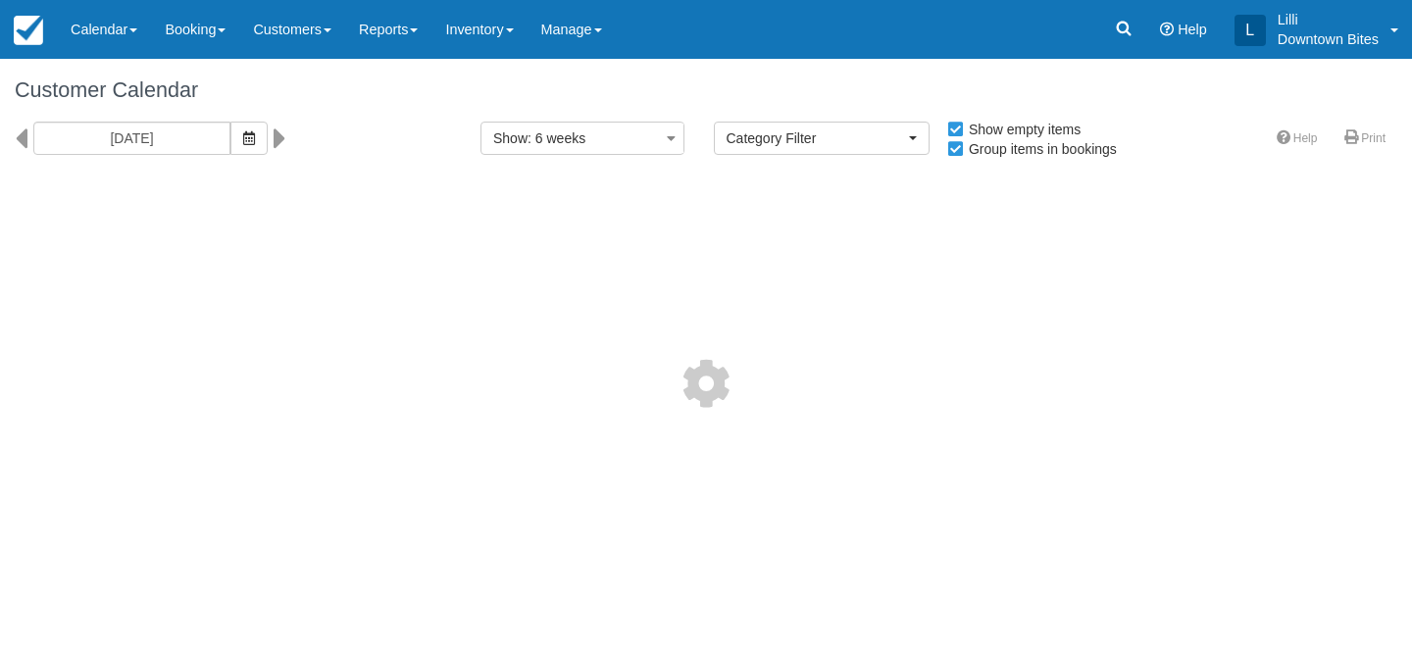
select select
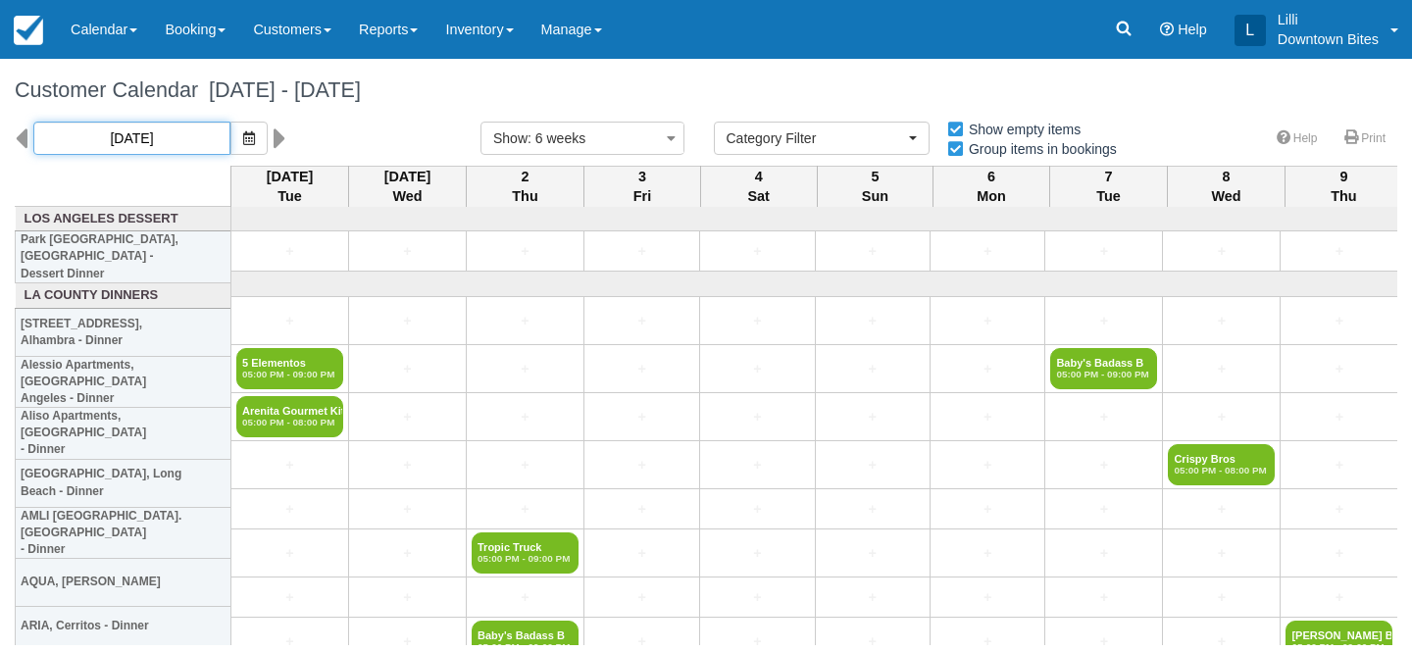
click at [158, 140] on input "[DATE]" at bounding box center [131, 138] width 197 height 33
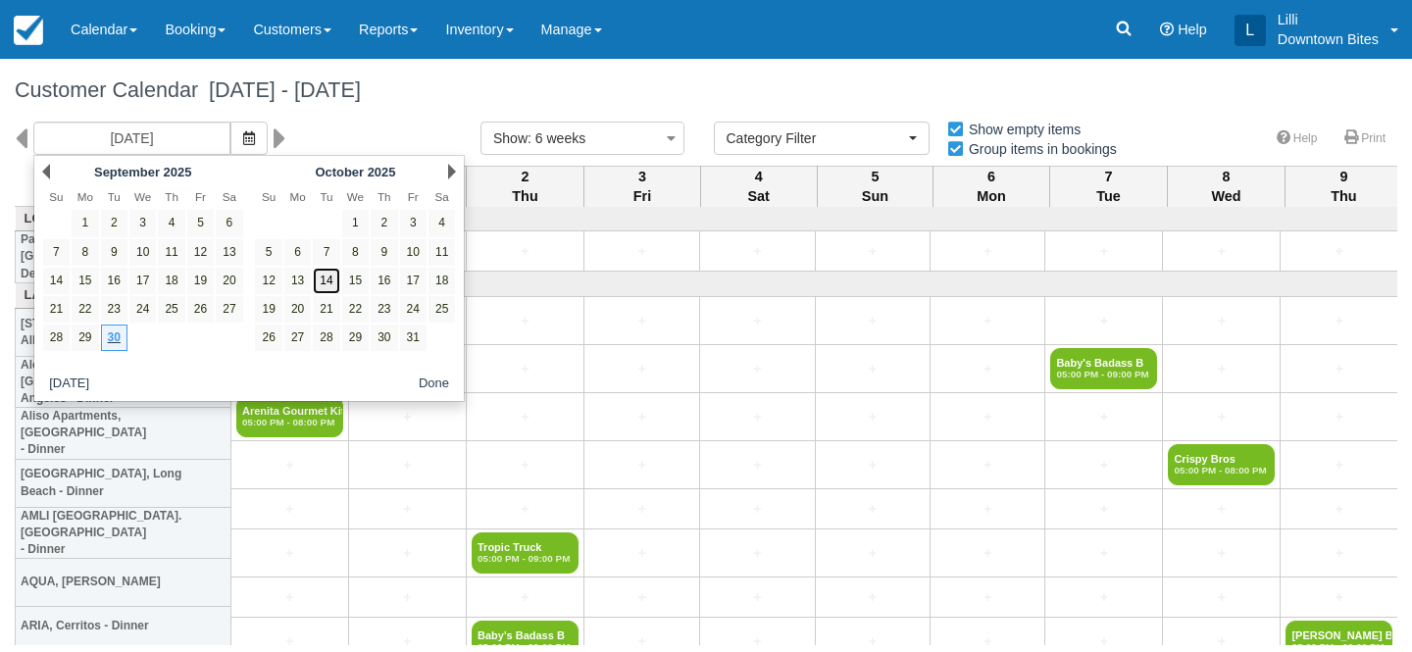
click at [331, 275] on link "14" at bounding box center [326, 281] width 26 height 26
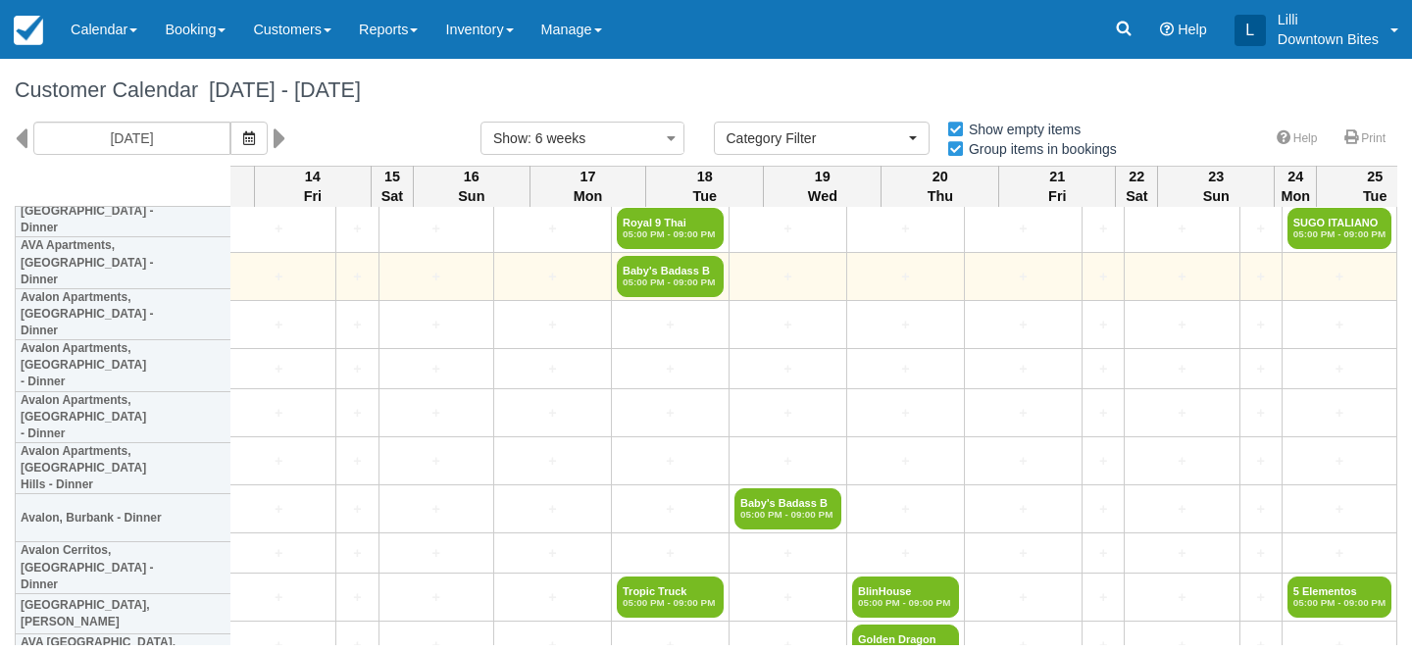
scroll to position [461, 3489]
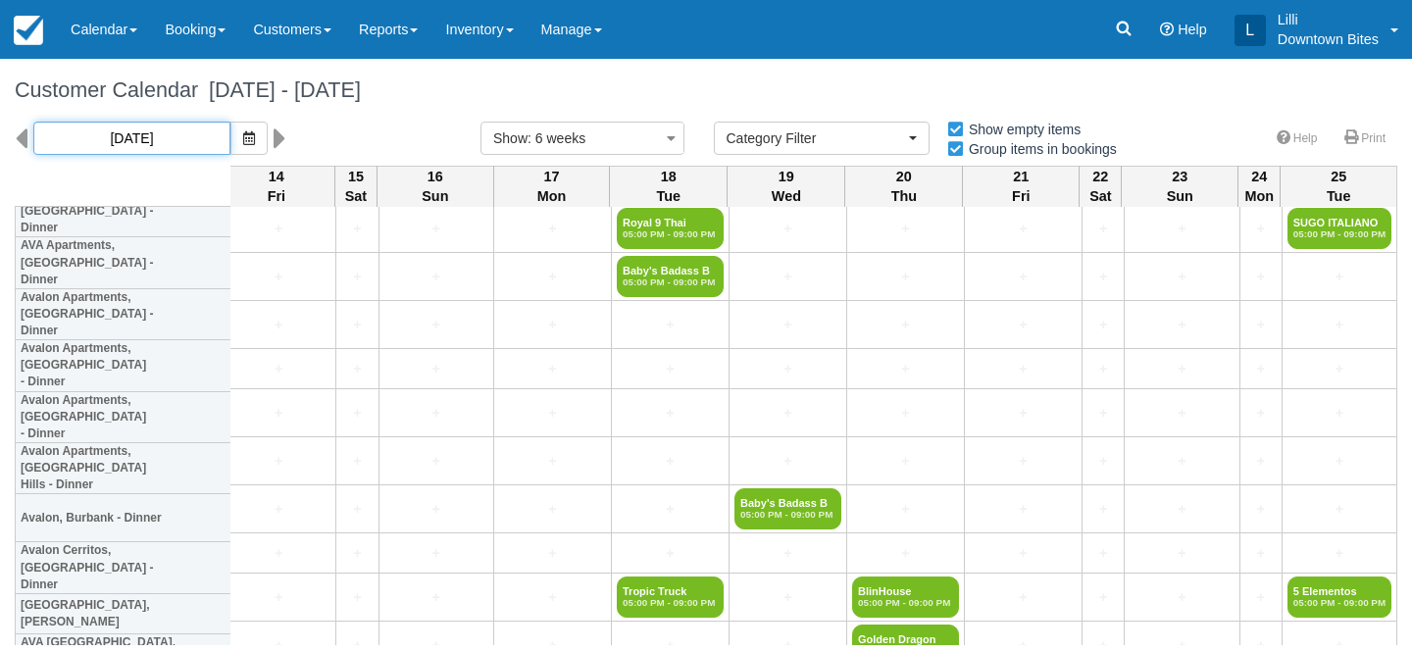
click at [169, 134] on input "[DATE]" at bounding box center [131, 138] width 197 height 33
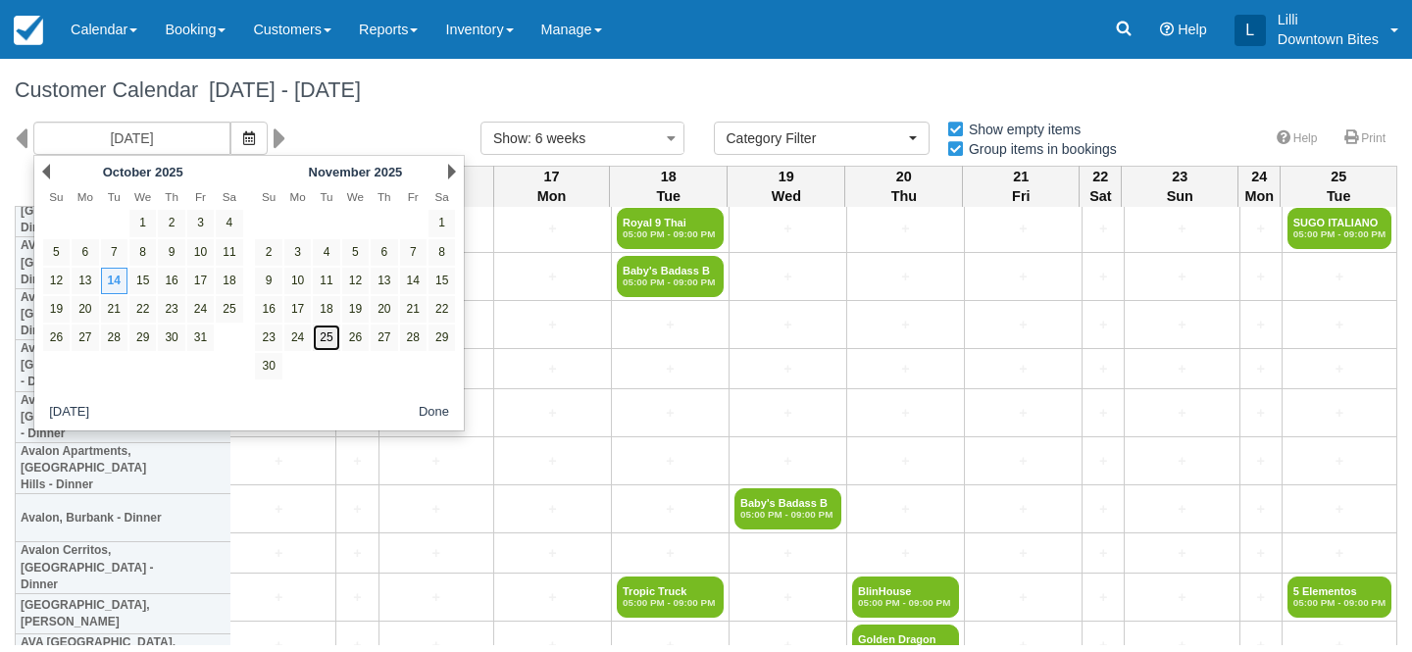
click at [329, 338] on link "25" at bounding box center [326, 338] width 26 height 26
type input "[DATE]"
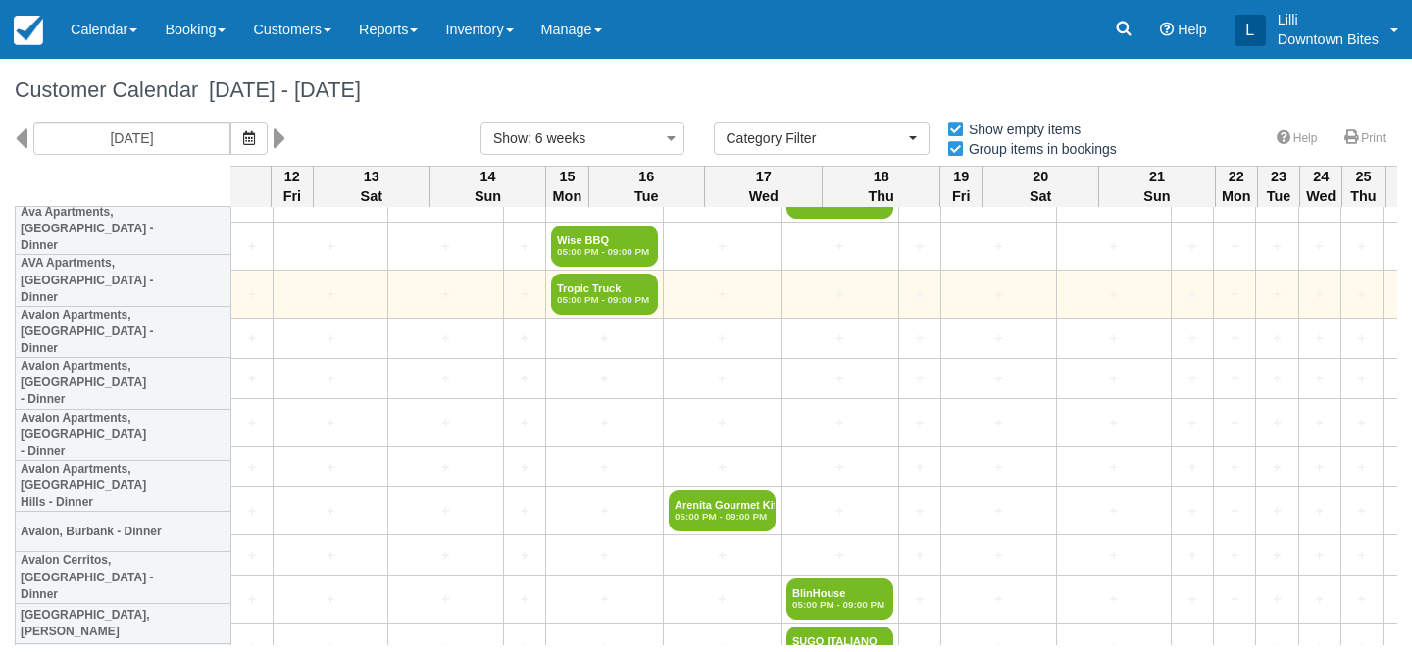
scroll to position [435, 1500]
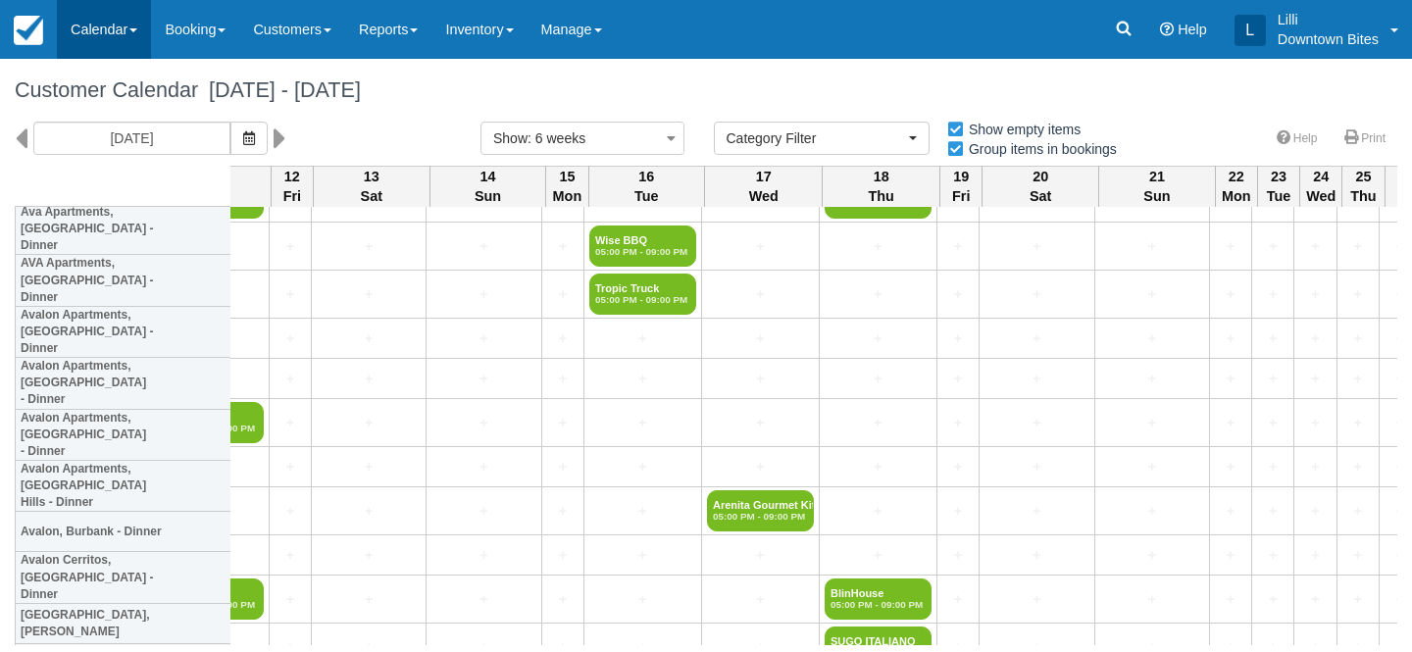
click at [90, 36] on link "Calendar" at bounding box center [104, 29] width 94 height 59
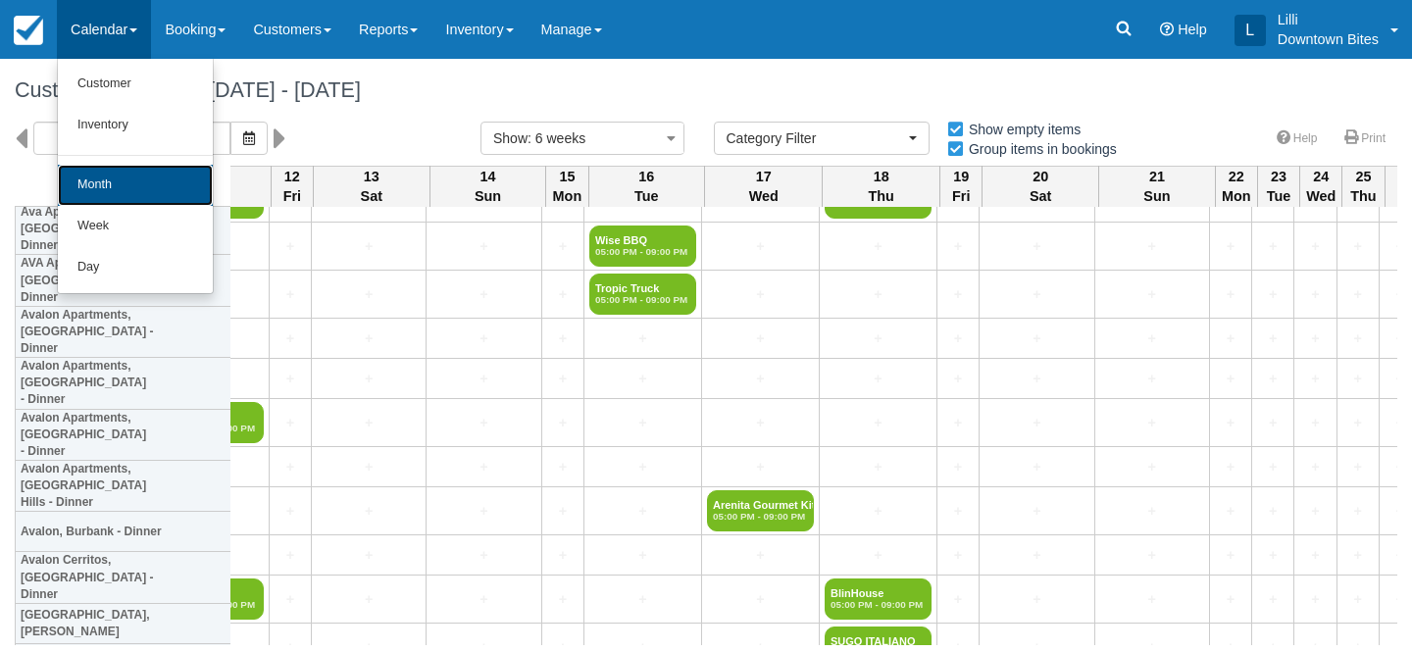
click at [100, 175] on link "Month" at bounding box center [135, 185] width 155 height 41
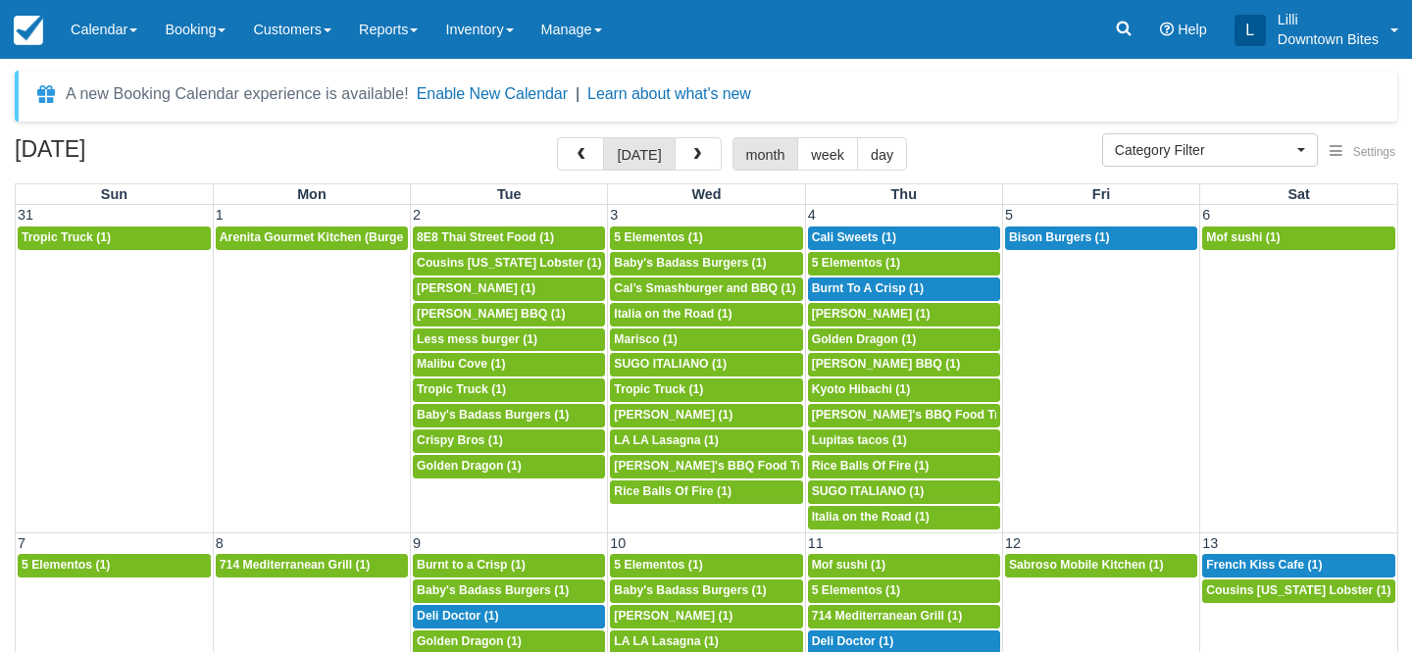
select select
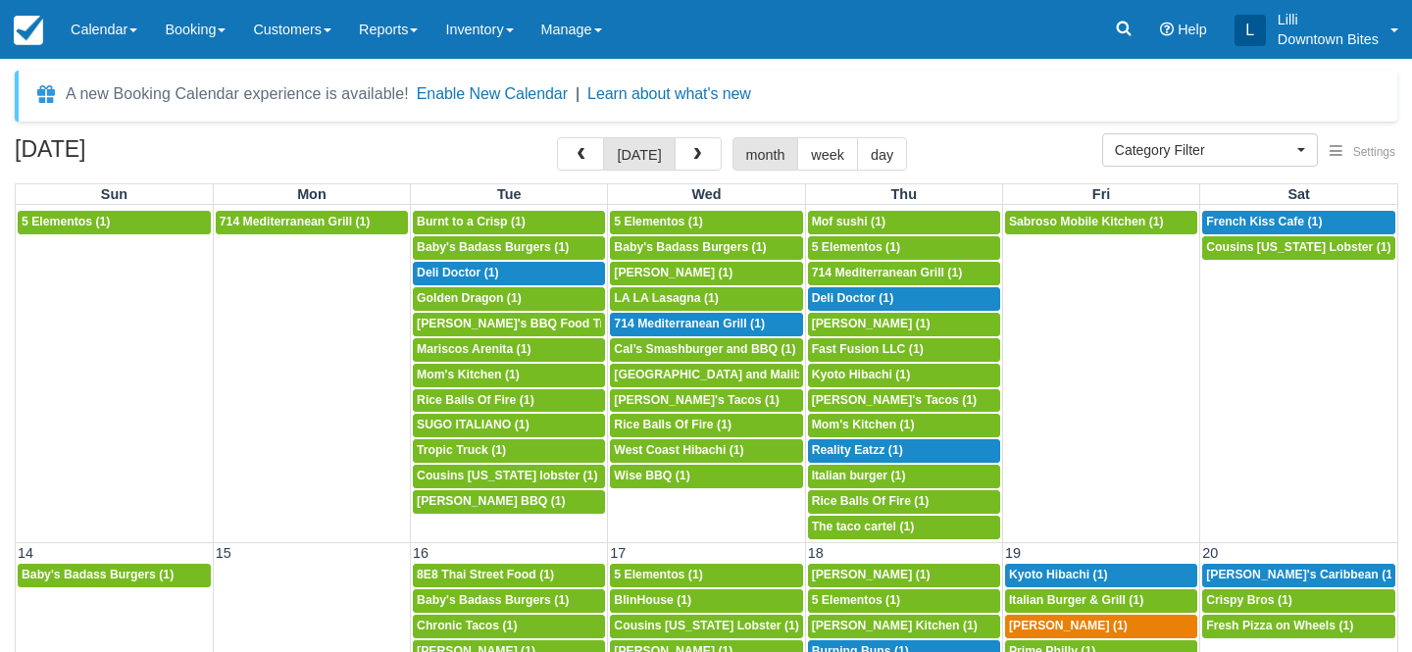
scroll to position [357, 0]
